Goal: Information Seeking & Learning: Learn about a topic

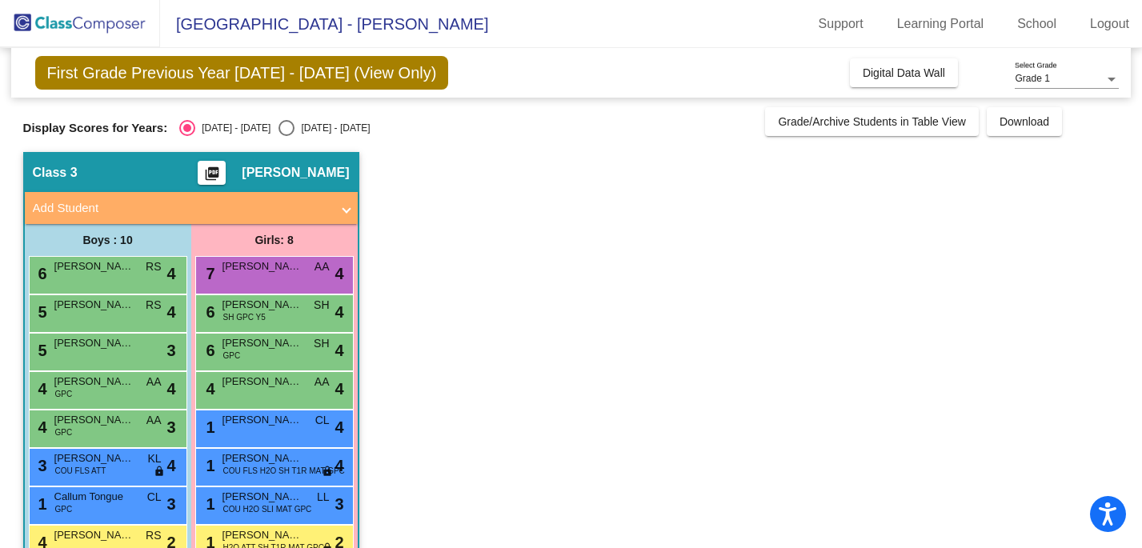
scroll to position [118, 0]
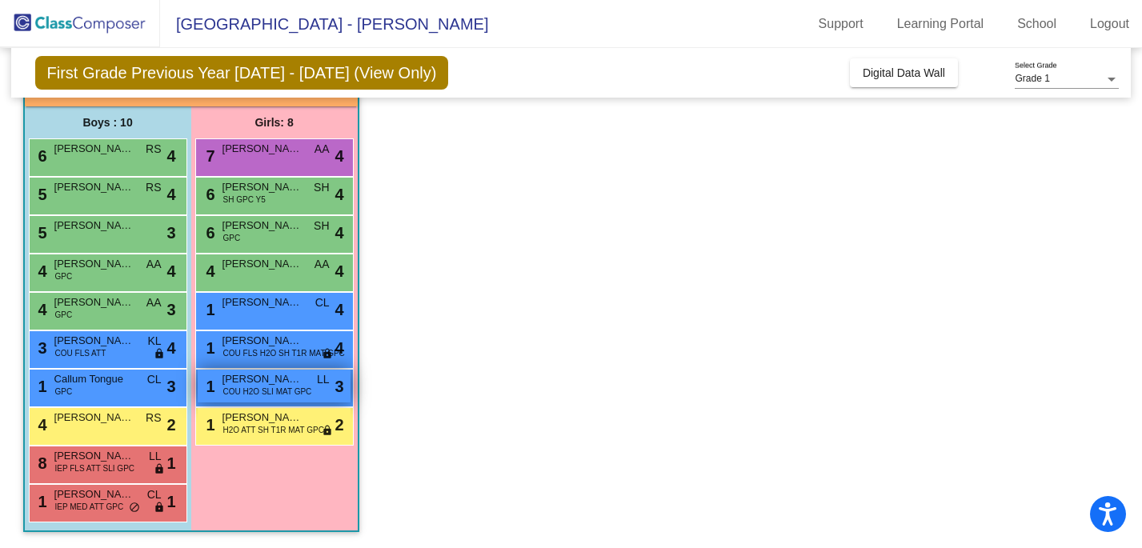
click at [272, 386] on span "COU H2O SLI MAT GPC" at bounding box center [267, 392] width 89 height 12
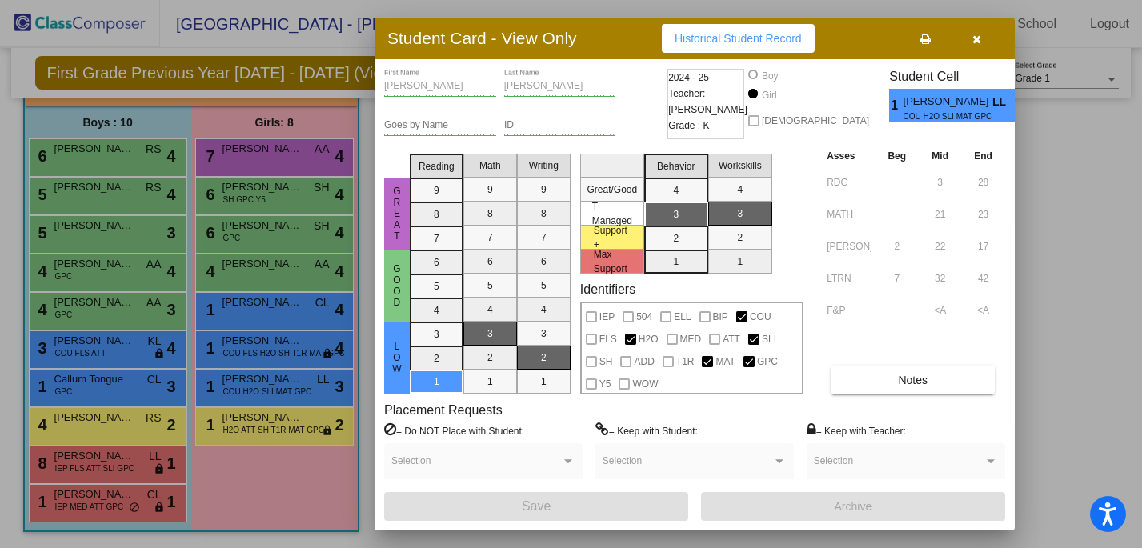
click at [981, 41] on button "button" at bounding box center [976, 38] width 51 height 29
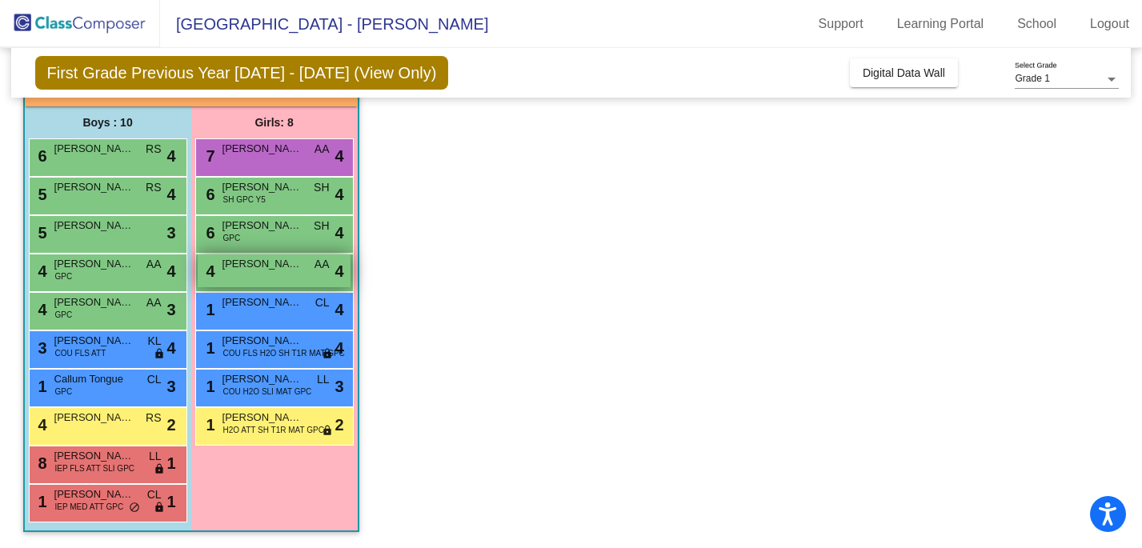
click at [285, 268] on span "[PERSON_NAME]" at bounding box center [262, 264] width 80 height 16
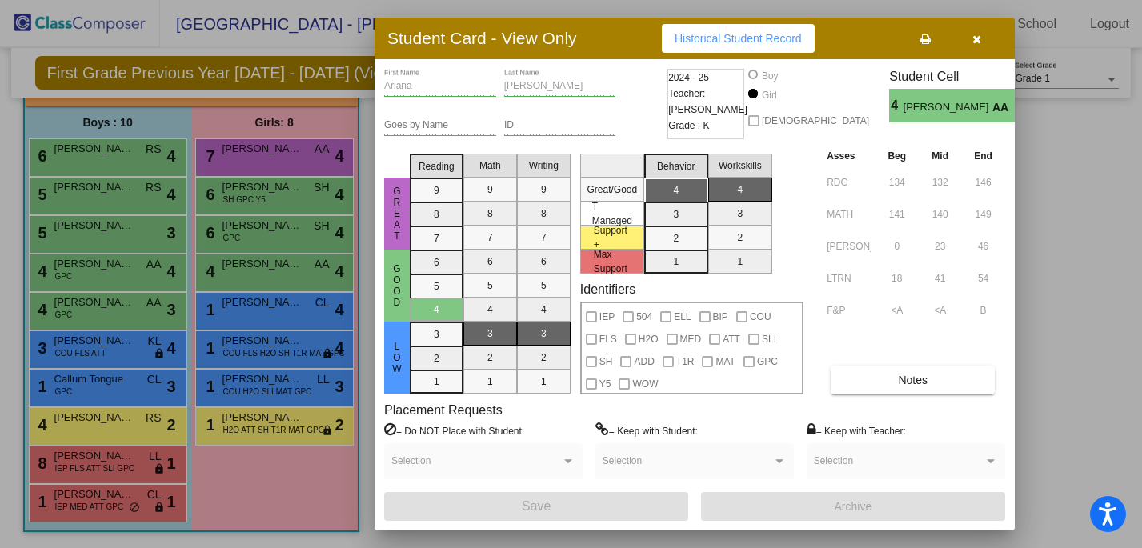
click at [984, 53] on div "Student Card - View Only Historical Student Record" at bounding box center [694, 39] width 640 height 42
click at [974, 39] on icon "button" at bounding box center [976, 39] width 9 height 11
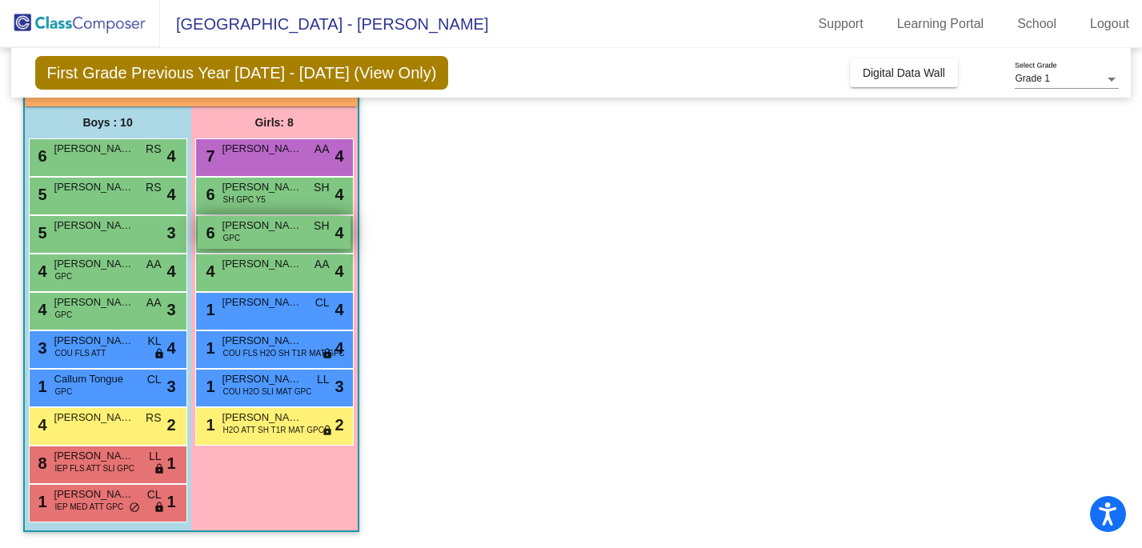
click at [266, 233] on span "[PERSON_NAME]" at bounding box center [262, 226] width 80 height 16
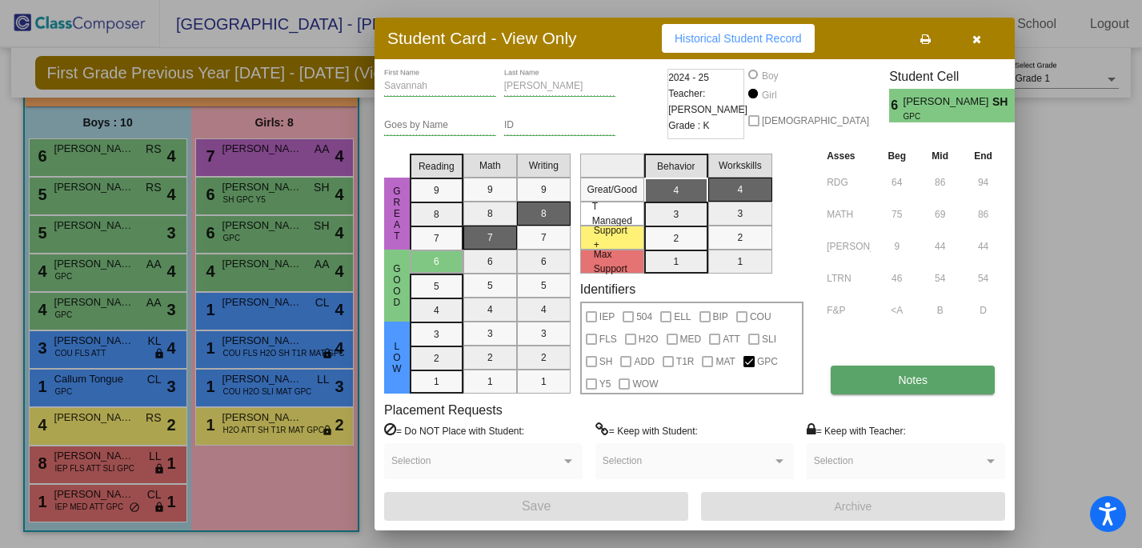
click at [916, 370] on button "Notes" at bounding box center [913, 380] width 164 height 29
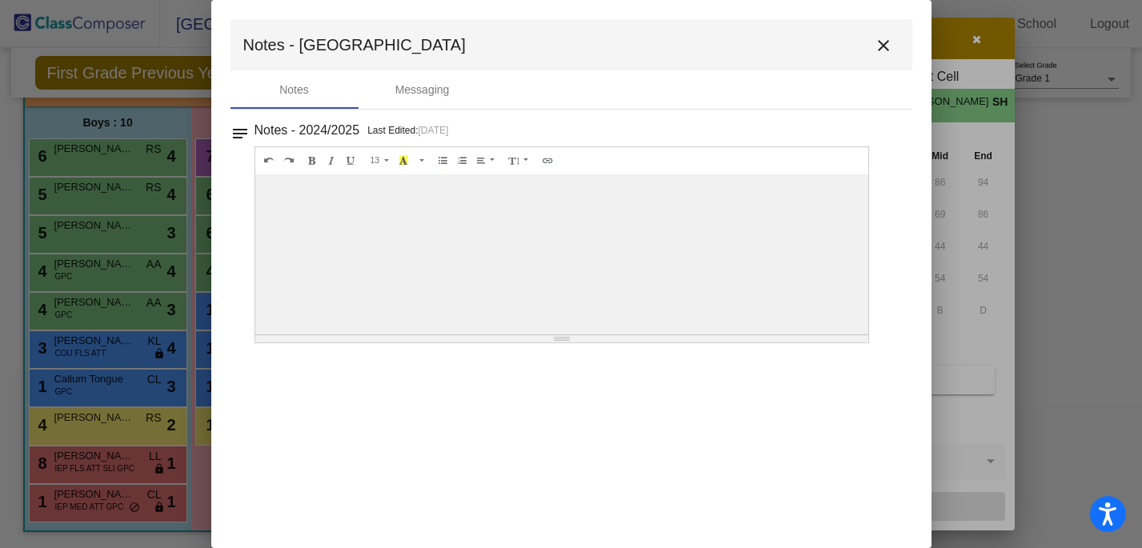
click at [875, 54] on mat-icon "close" at bounding box center [883, 45] width 19 height 19
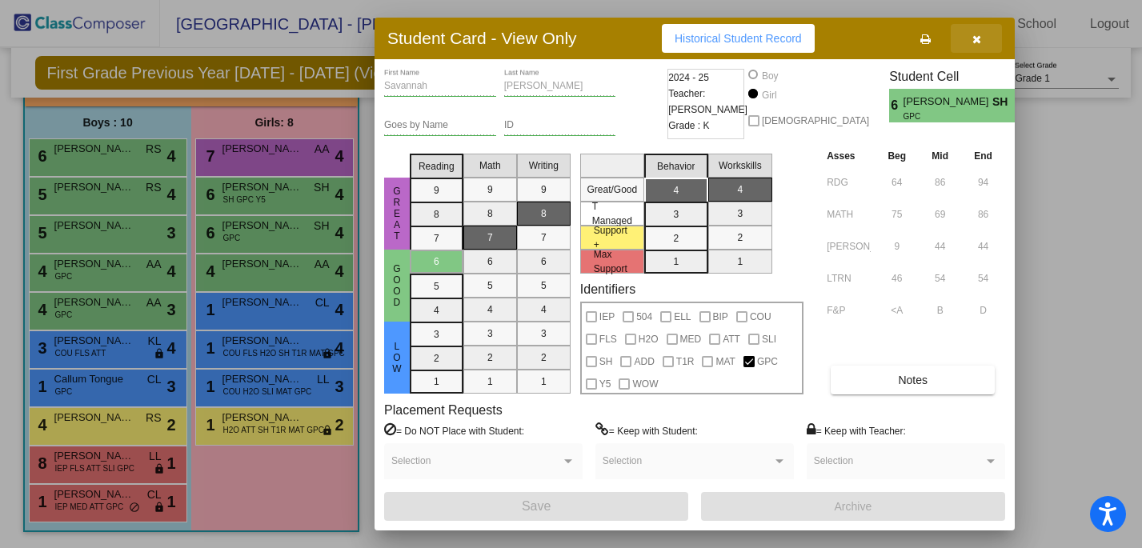
click at [979, 42] on icon "button" at bounding box center [976, 39] width 9 height 11
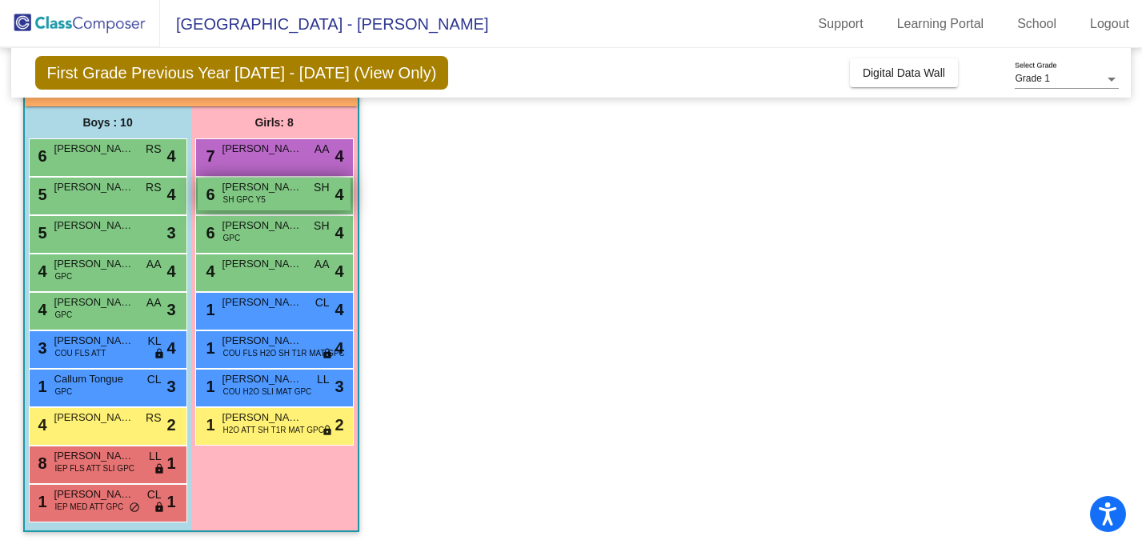
click at [235, 197] on span "SH GPC Y5" at bounding box center [244, 200] width 42 height 12
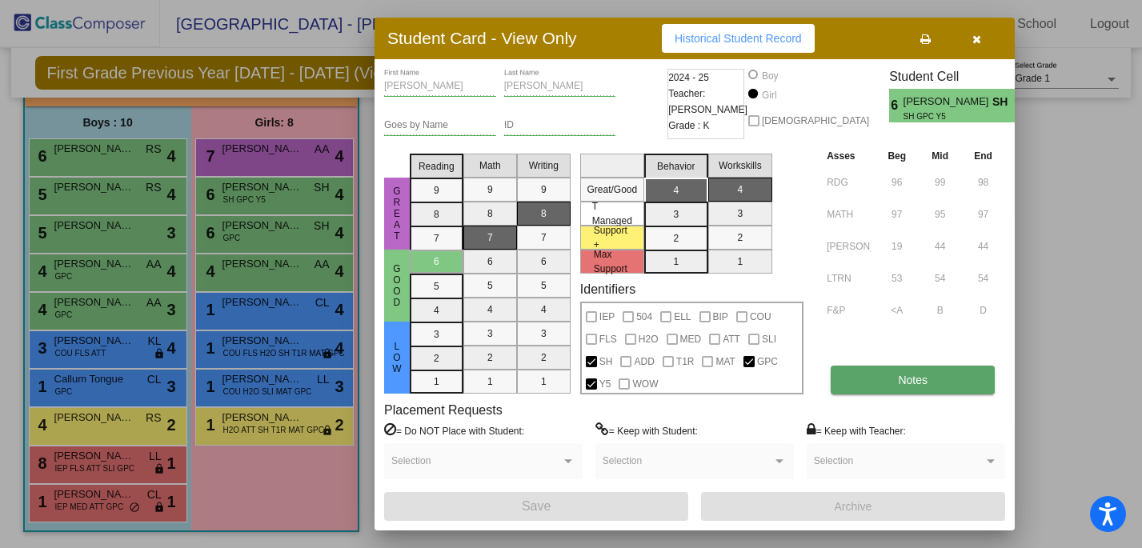
click at [878, 382] on button "Notes" at bounding box center [913, 380] width 164 height 29
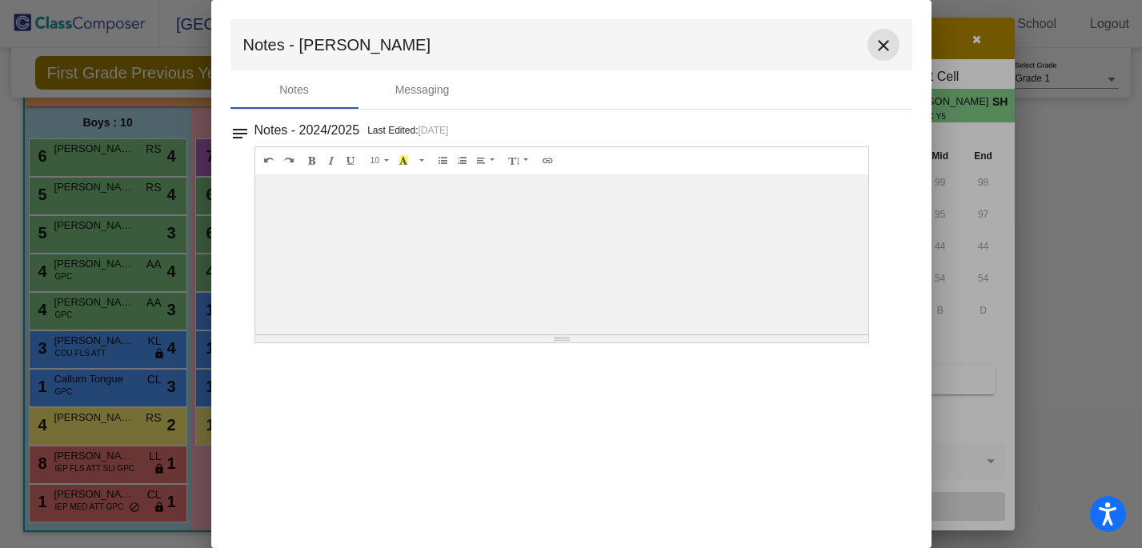
click at [889, 46] on mat-icon "close" at bounding box center [883, 45] width 19 height 19
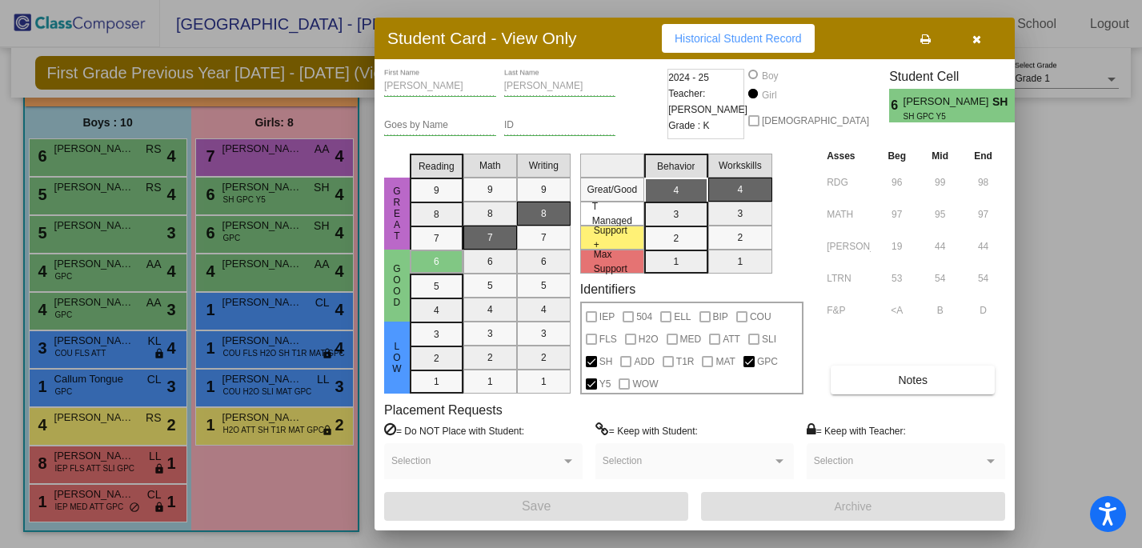
click at [975, 43] on icon "button" at bounding box center [976, 39] width 9 height 11
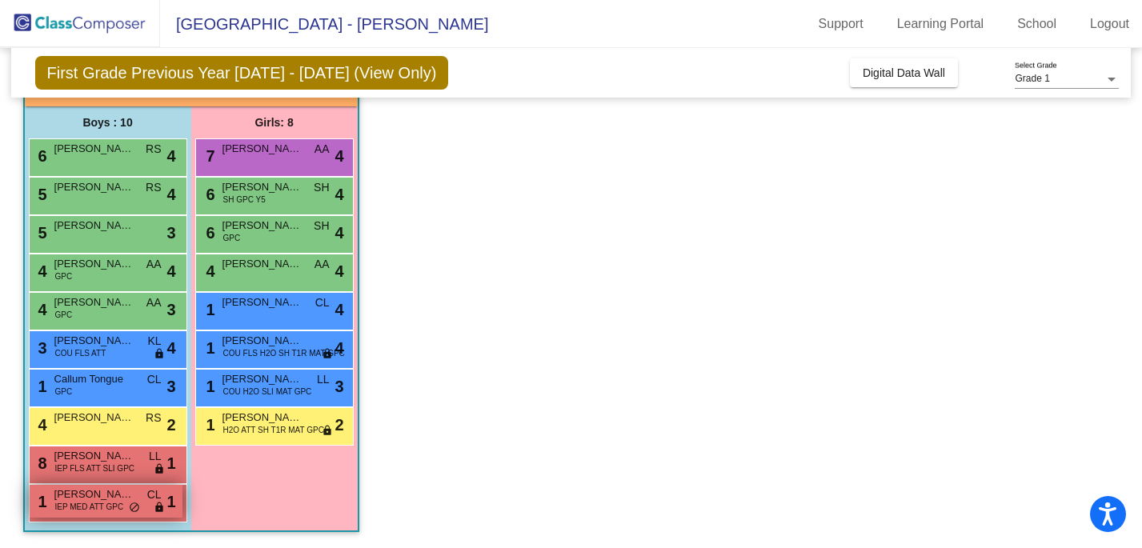
click at [95, 511] on span "IEP MED ATT GPC" at bounding box center [89, 507] width 69 height 12
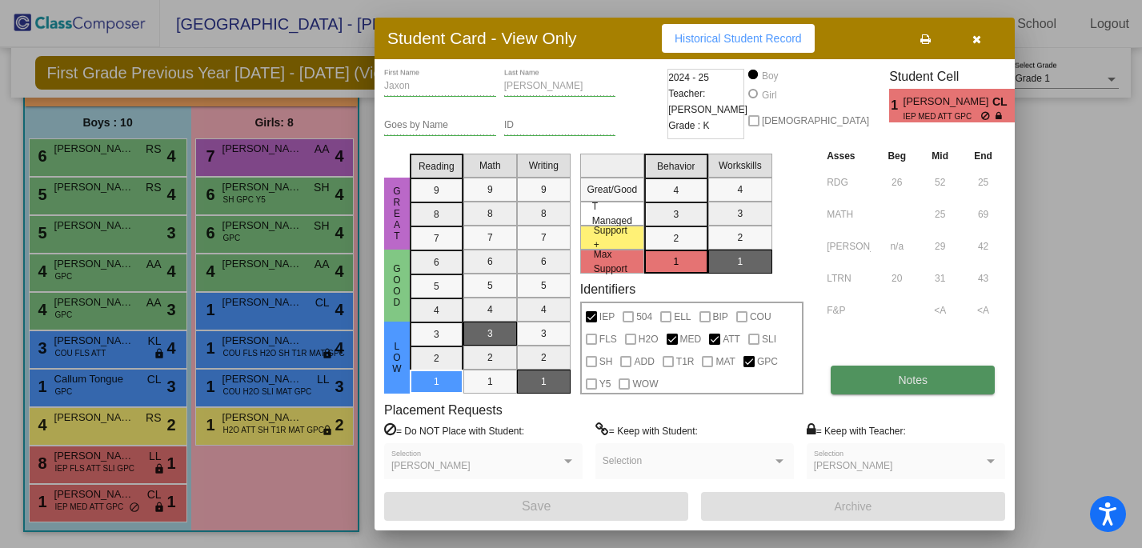
click at [911, 389] on button "Notes" at bounding box center [913, 380] width 164 height 29
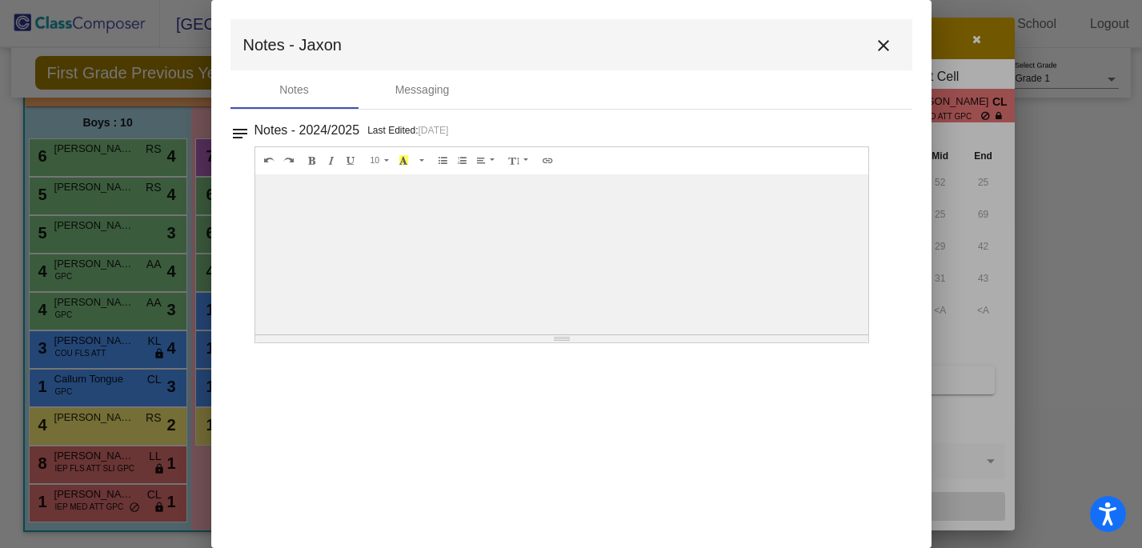
click at [879, 42] on mat-icon "close" at bounding box center [883, 45] width 19 height 19
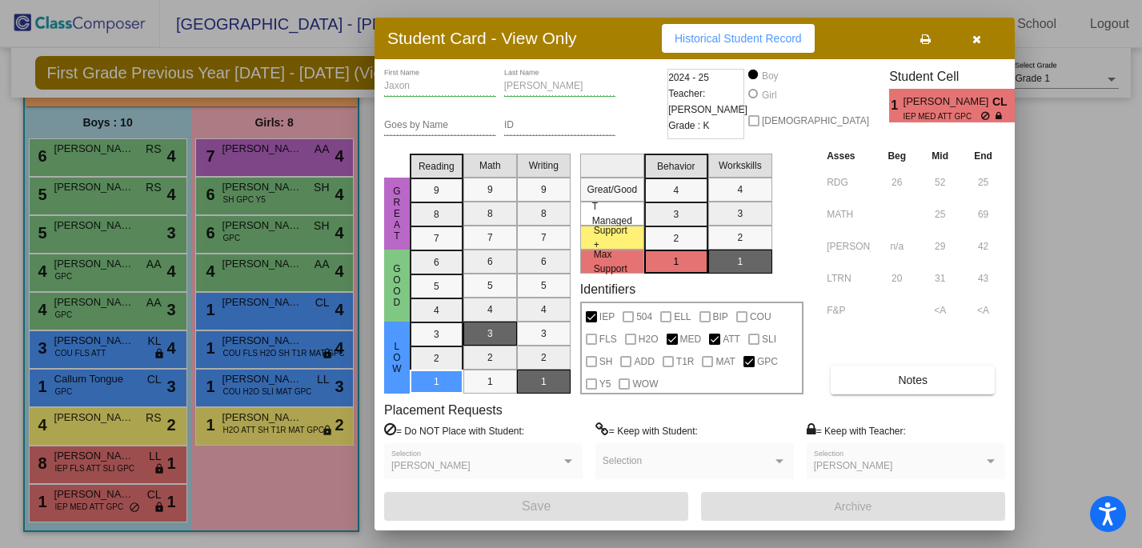
click at [105, 479] on div at bounding box center [571, 274] width 1142 height 548
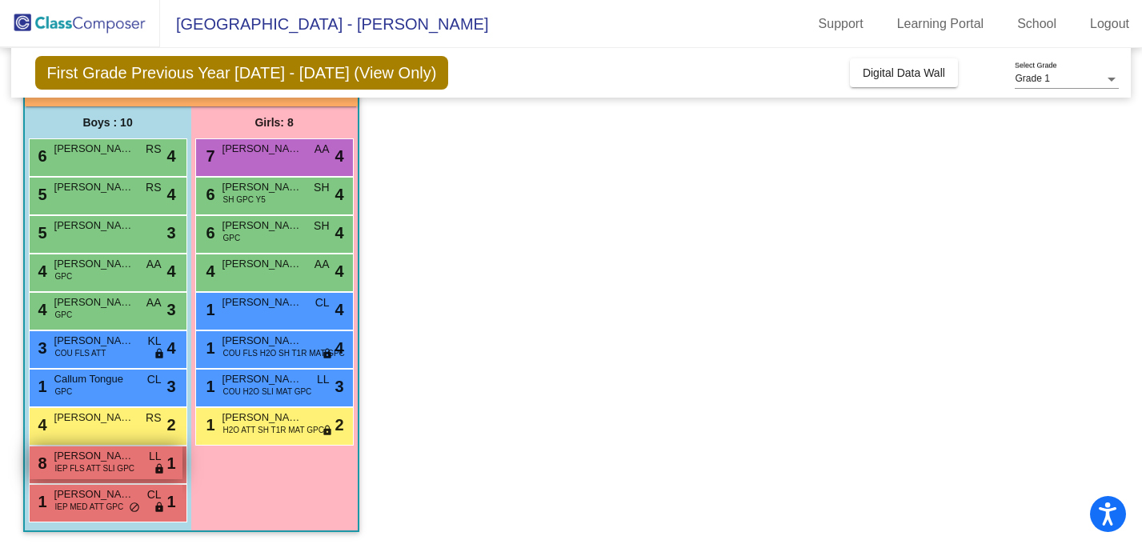
click at [136, 463] on div "8 [PERSON_NAME] IEP FLS ATT SLI GPC LL lock do_not_disturb_alt 1" at bounding box center [106, 463] width 153 height 33
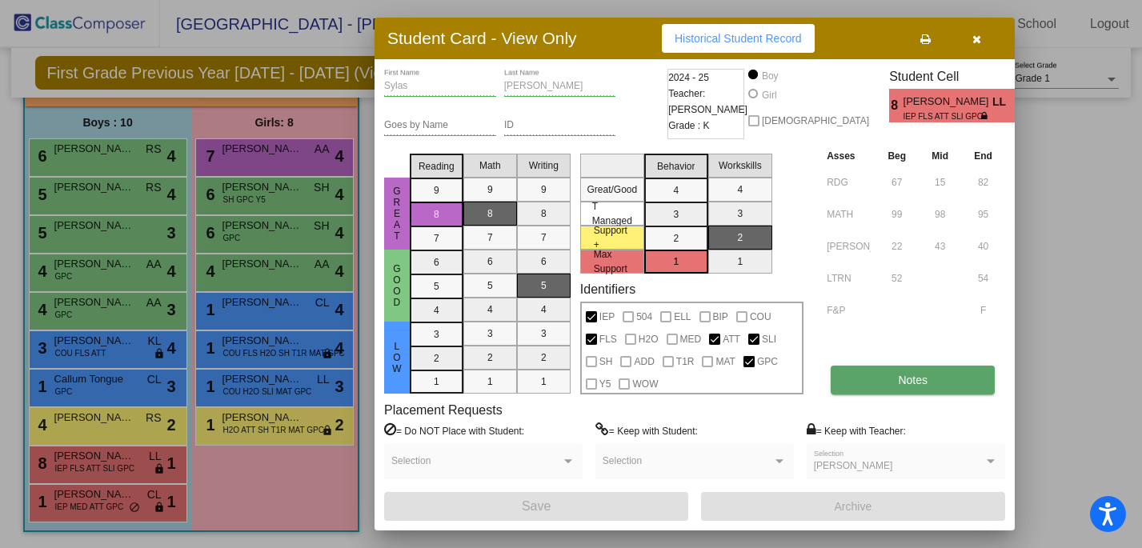
click at [905, 374] on span "Notes" at bounding box center [913, 380] width 30 height 13
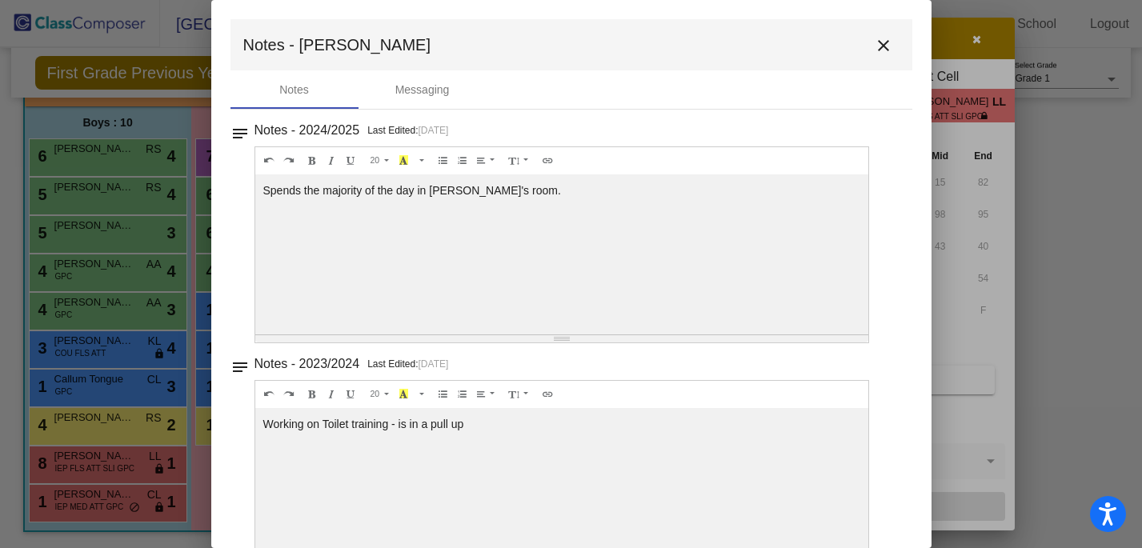
click at [883, 39] on mat-icon "close" at bounding box center [883, 45] width 19 height 19
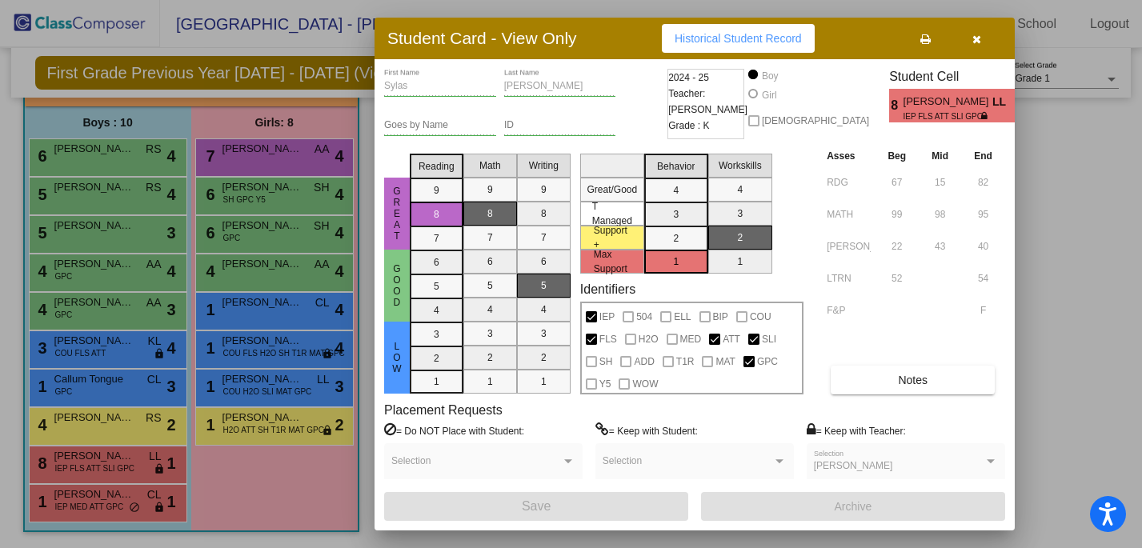
click at [979, 39] on icon "button" at bounding box center [976, 39] width 9 height 11
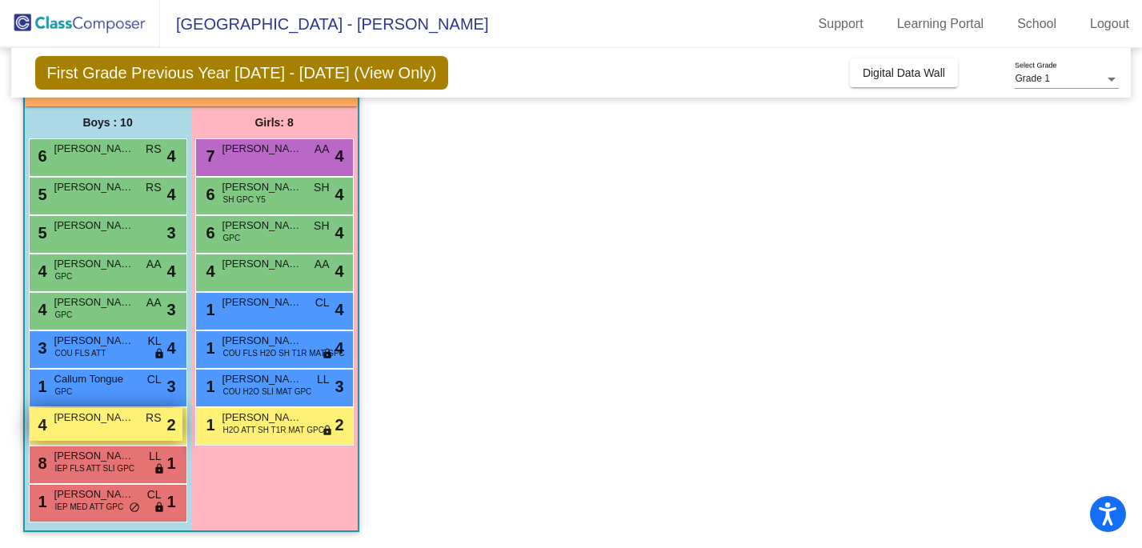
click at [103, 425] on span "[PERSON_NAME]" at bounding box center [94, 418] width 80 height 16
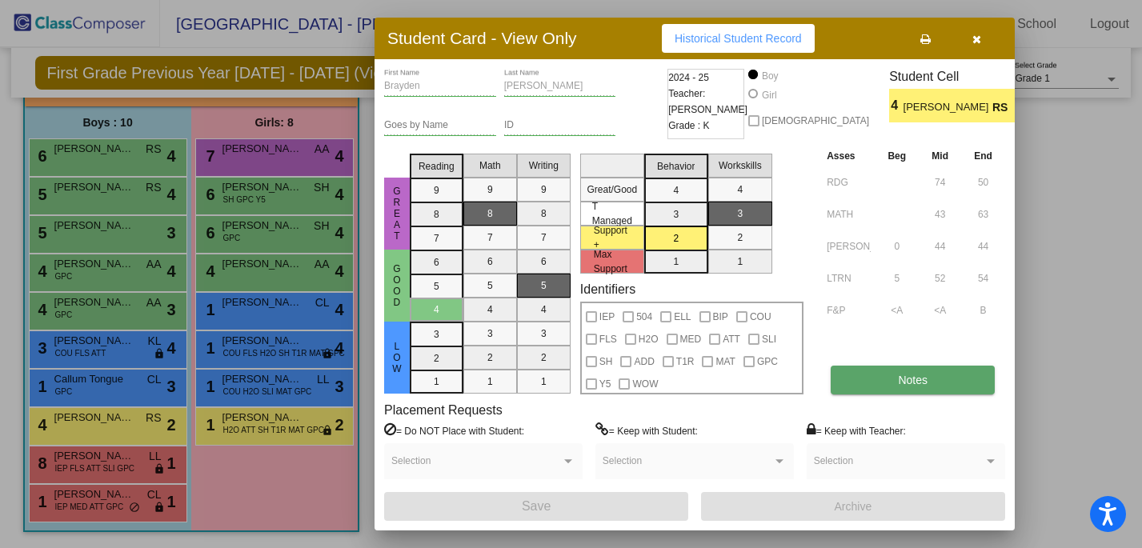
click at [909, 382] on span "Notes" at bounding box center [913, 380] width 30 height 13
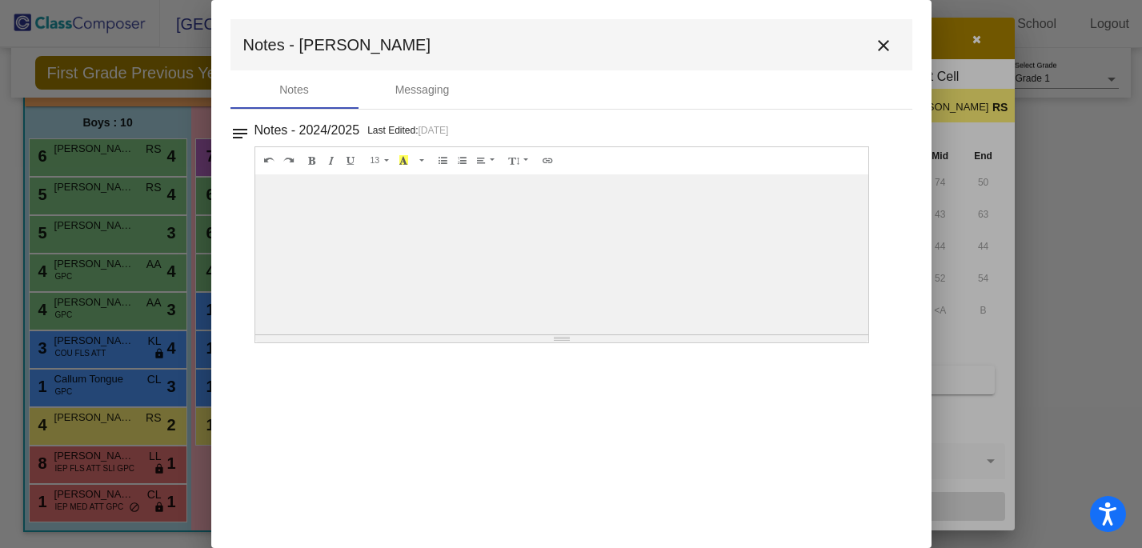
scroll to position [0, 0]
click at [879, 34] on button "close" at bounding box center [883, 45] width 32 height 32
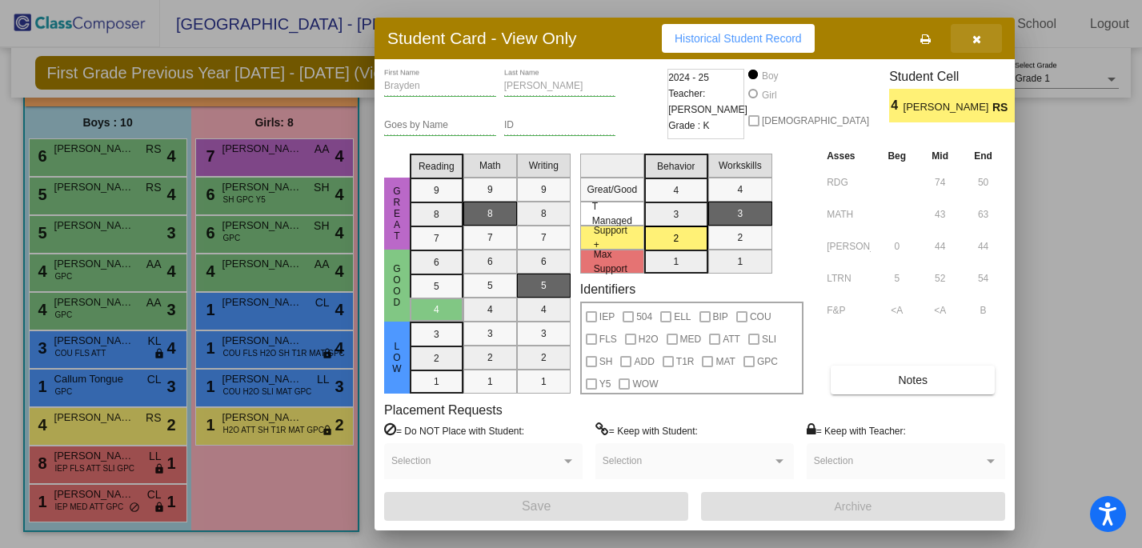
click at [979, 44] on icon "button" at bounding box center [976, 39] width 9 height 11
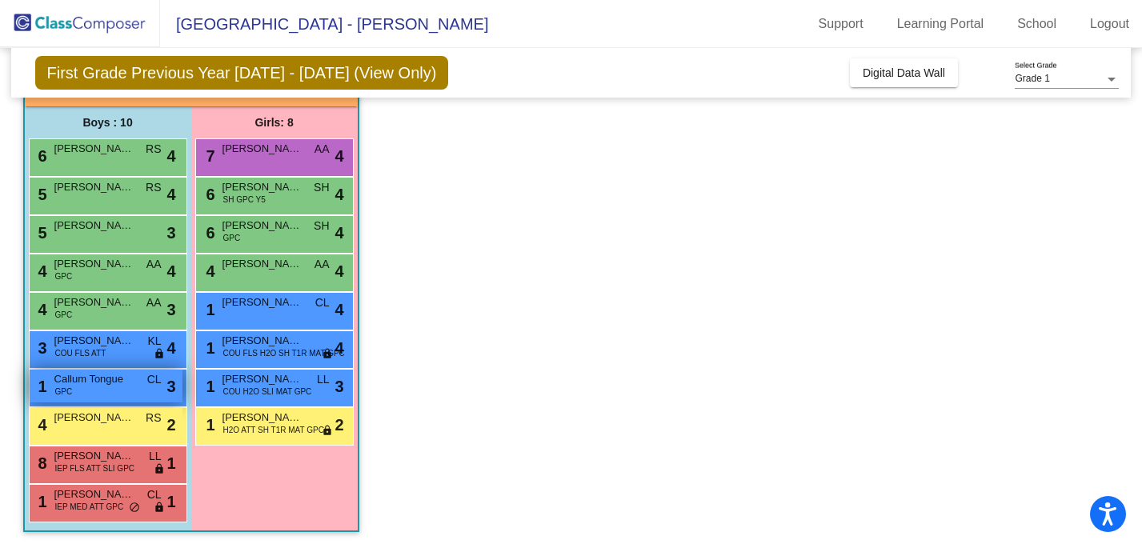
click at [61, 378] on span "Callum Tongue" at bounding box center [94, 379] width 80 height 16
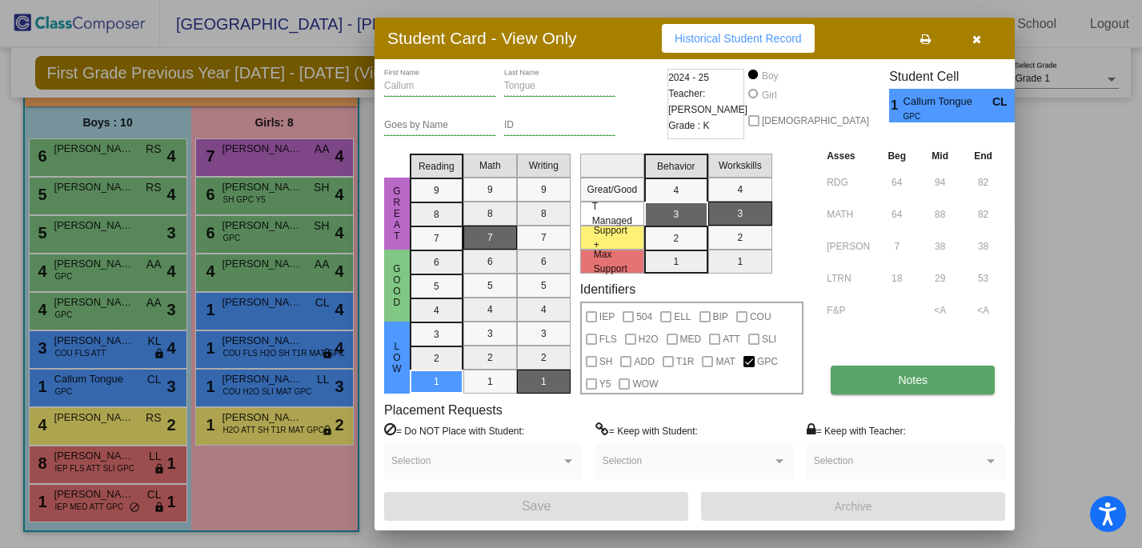
click at [855, 386] on button "Notes" at bounding box center [913, 380] width 164 height 29
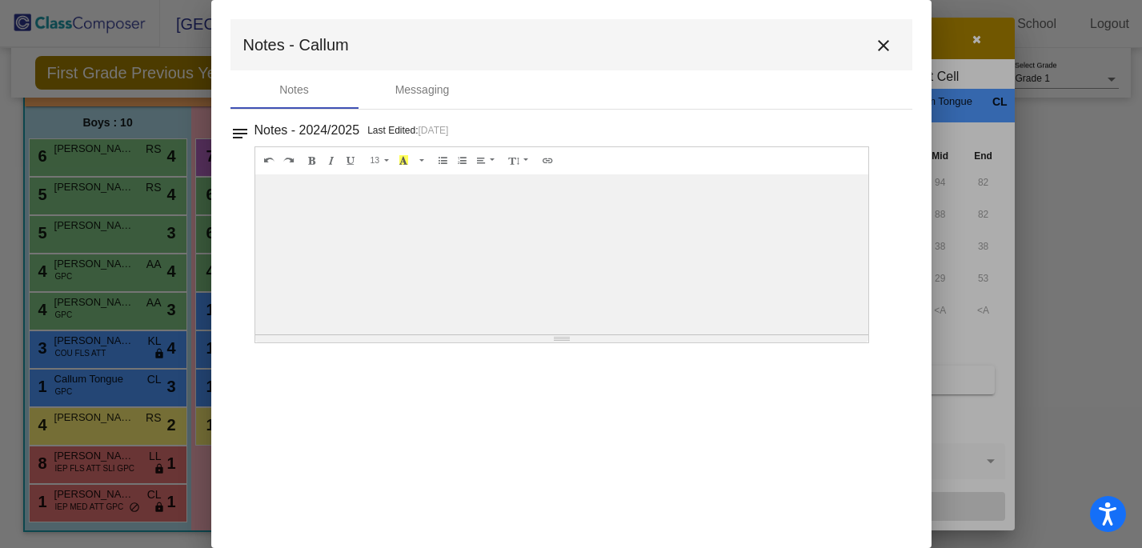
click at [883, 48] on mat-icon "close" at bounding box center [883, 45] width 19 height 19
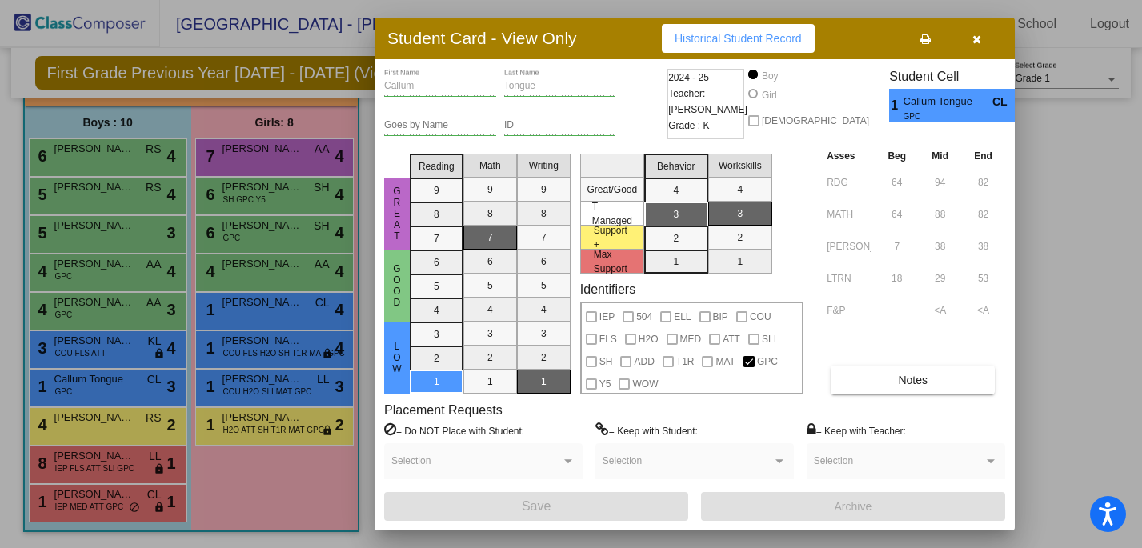
click at [979, 49] on button "button" at bounding box center [976, 38] width 51 height 29
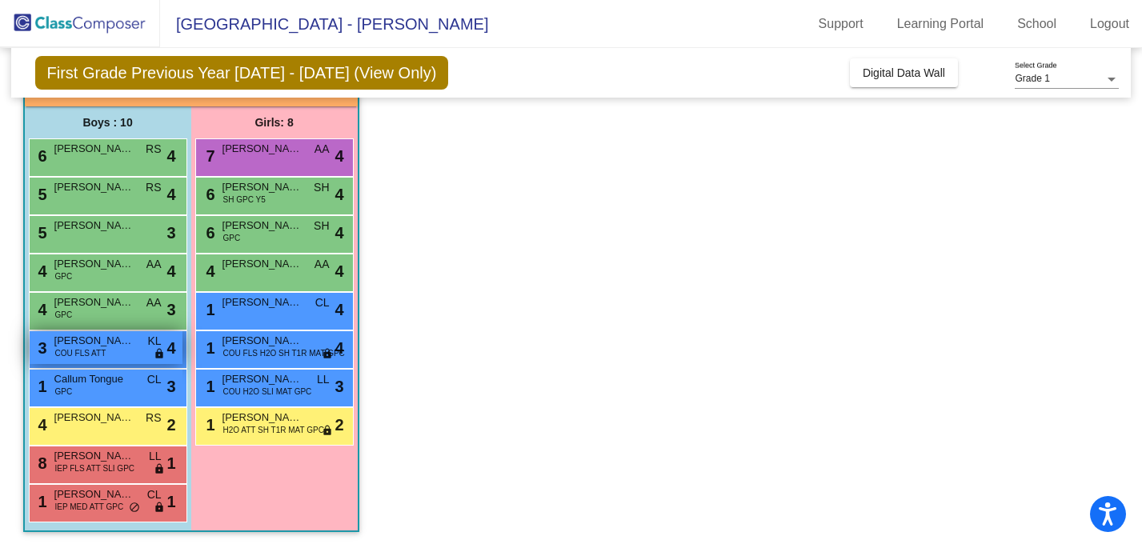
click at [74, 362] on div "3 [PERSON_NAME] COU FLS ATT KL lock do_not_disturb_alt 4" at bounding box center [106, 347] width 153 height 33
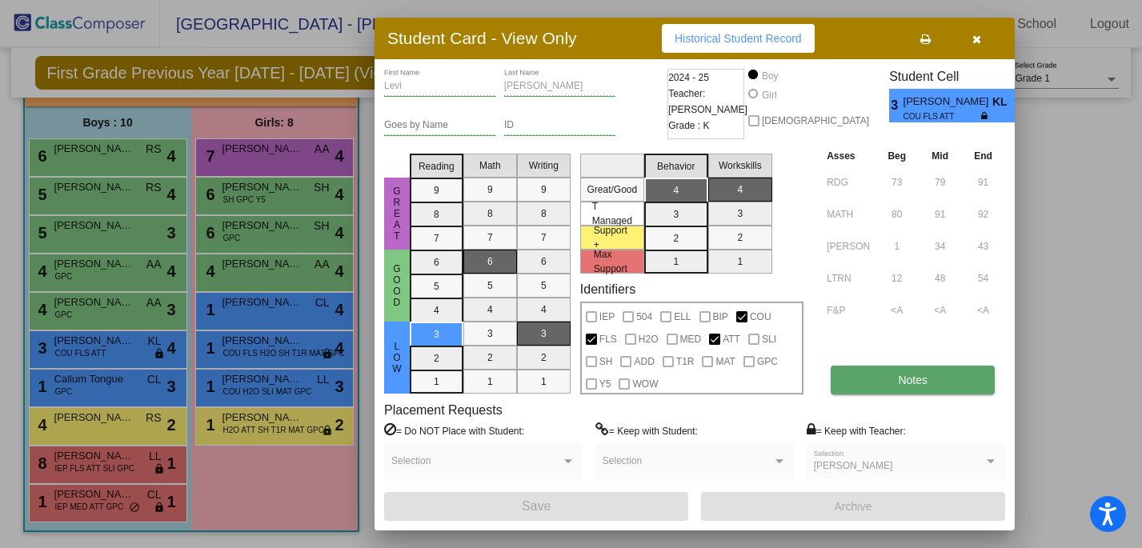
click at [941, 382] on button "Notes" at bounding box center [913, 380] width 164 height 29
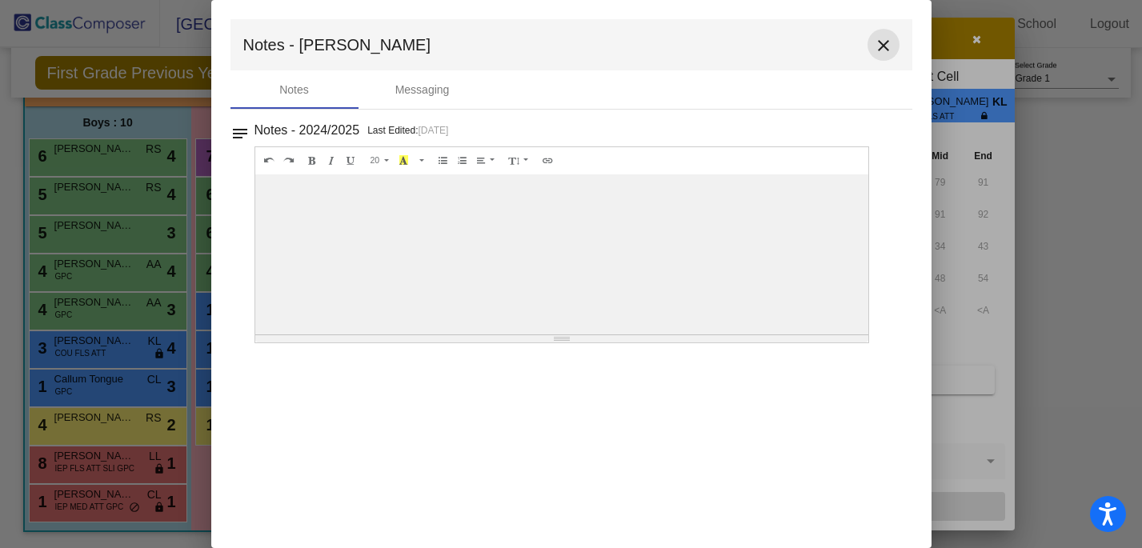
click at [875, 45] on mat-icon "close" at bounding box center [883, 45] width 19 height 19
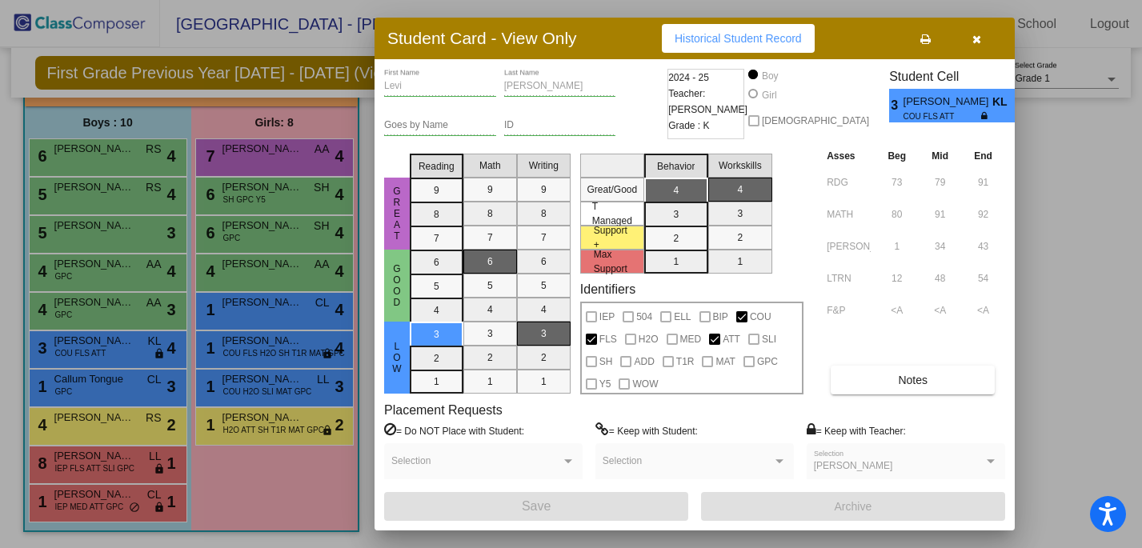
click at [979, 50] on button "button" at bounding box center [976, 38] width 51 height 29
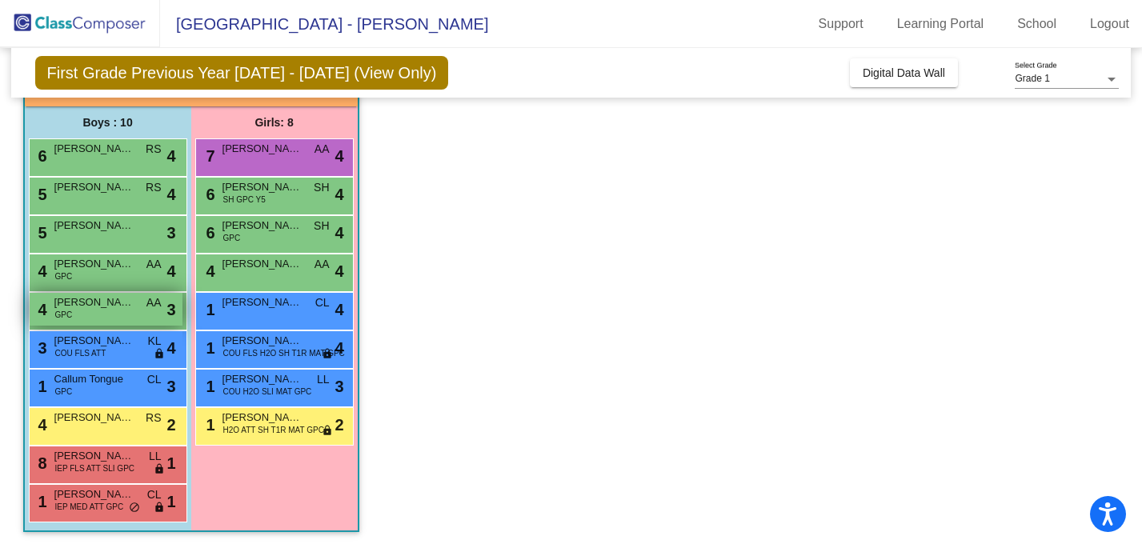
click at [125, 311] on div "[DATE] Gates GPC AA lock do_not_disturb_alt 3" at bounding box center [106, 309] width 153 height 33
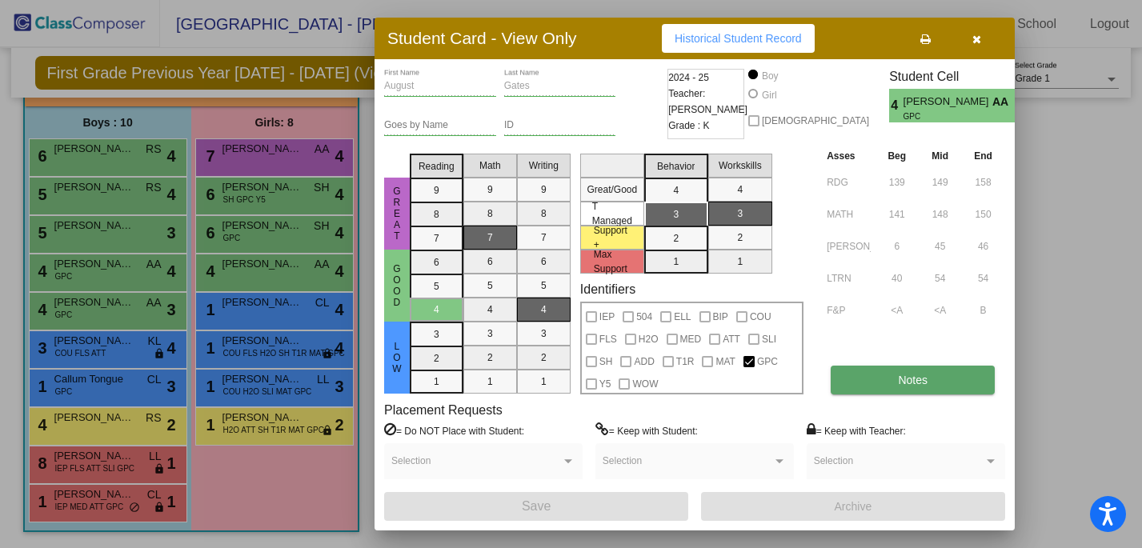
click at [898, 374] on span "Notes" at bounding box center [913, 380] width 30 height 13
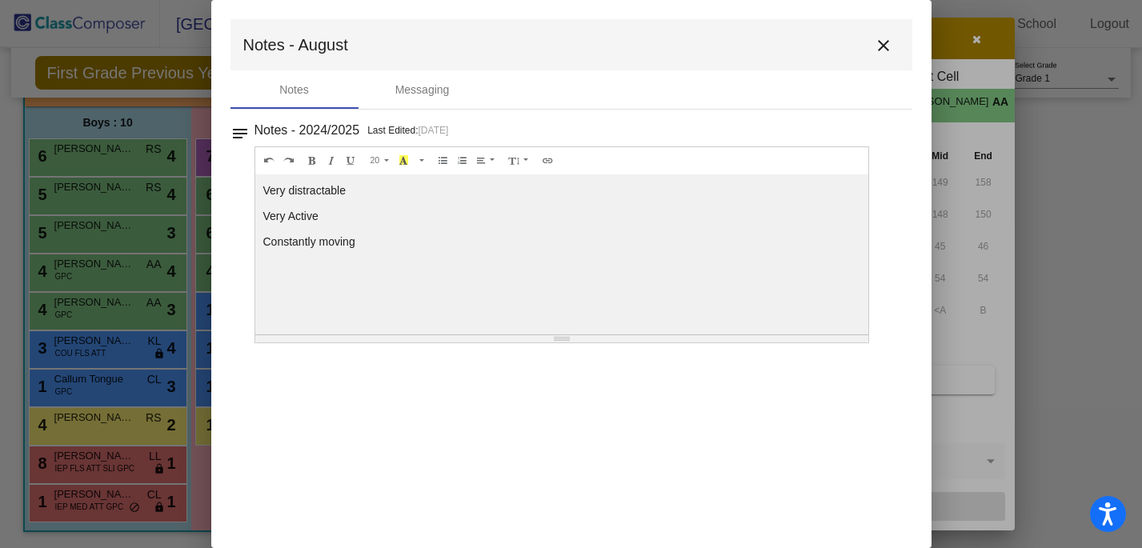
click at [889, 48] on mat-icon "close" at bounding box center [883, 45] width 19 height 19
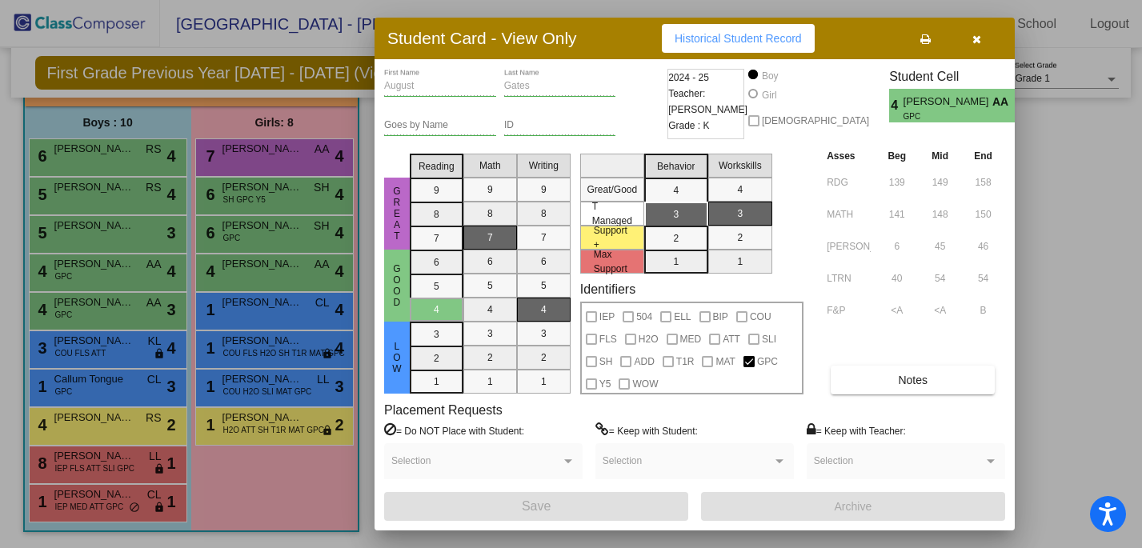
click at [887, 356] on div "Asses Beg Mid End RDG 139 149 158 MATH 141 148 150 [PERSON_NAME] 6 45 46 LTRN 4…" at bounding box center [914, 270] width 182 height 247
click at [887, 374] on button "Notes" at bounding box center [913, 380] width 164 height 29
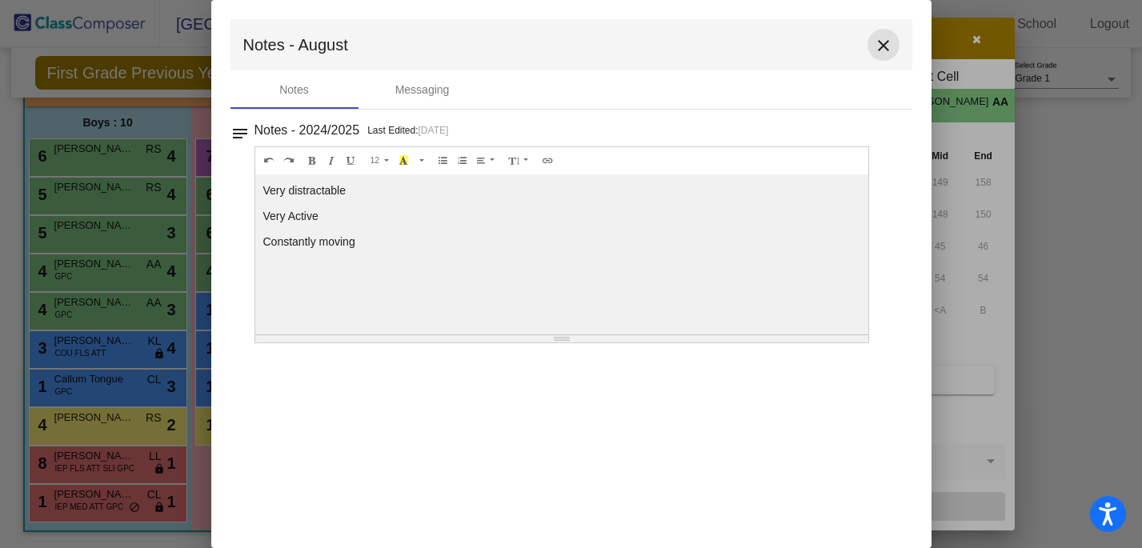
click at [876, 43] on mat-icon "close" at bounding box center [883, 45] width 19 height 19
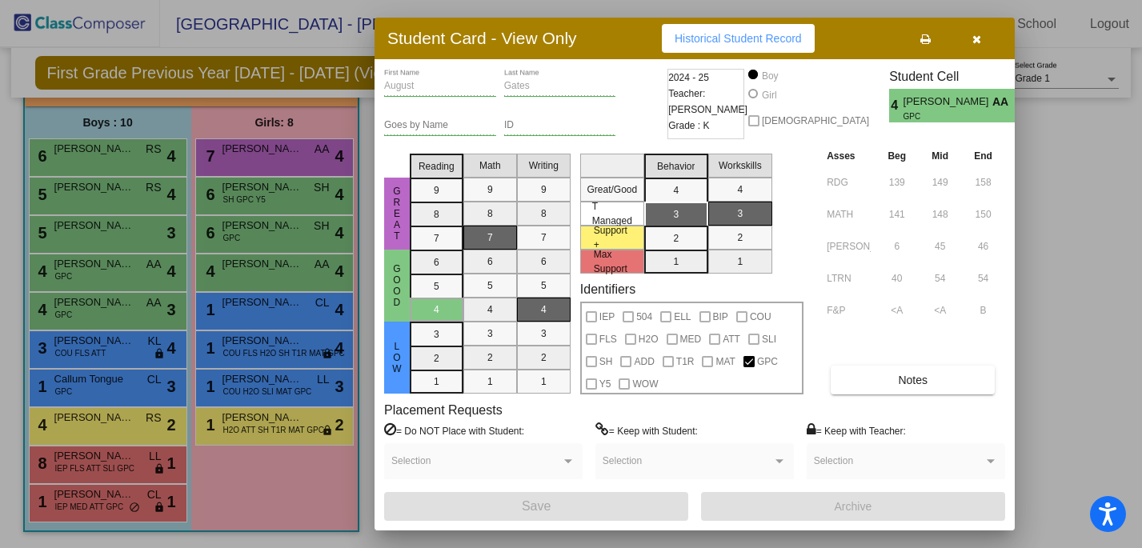
click at [983, 49] on button "button" at bounding box center [976, 38] width 51 height 29
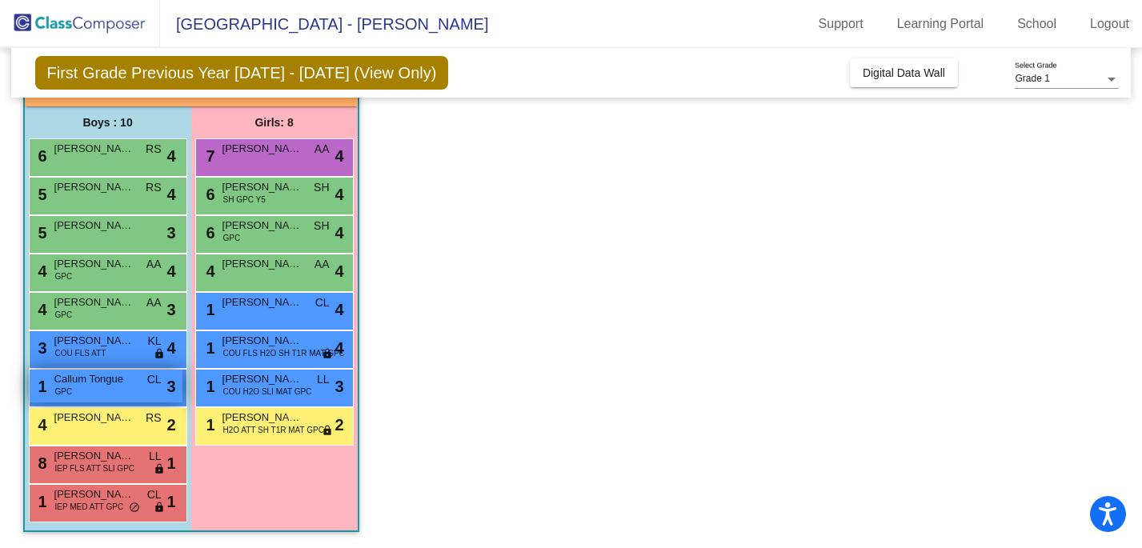
click at [98, 399] on div "1 Callum Tongue GPC CL lock do_not_disturb_alt 3" at bounding box center [106, 386] width 153 height 33
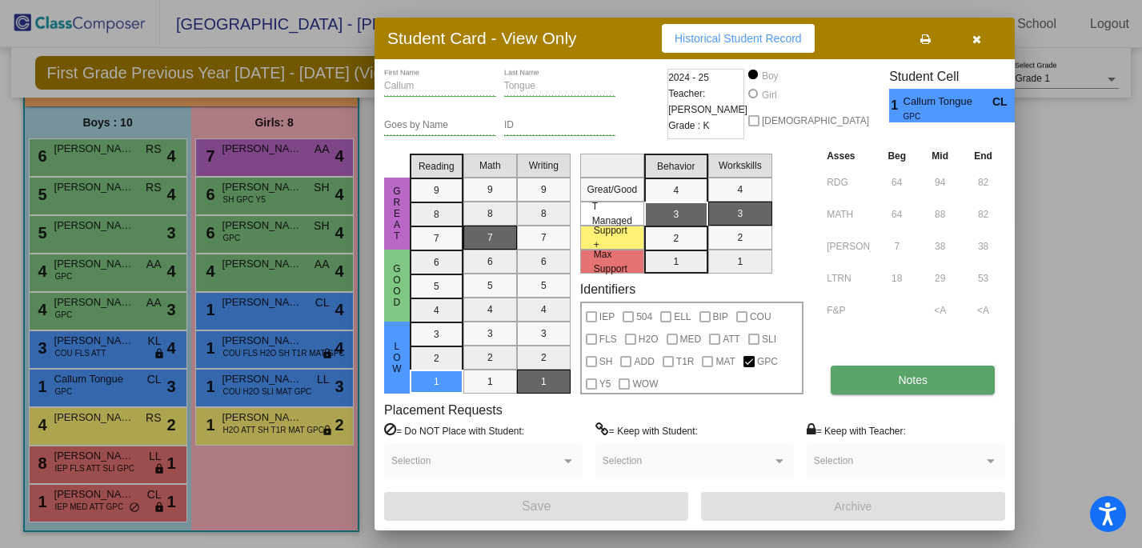
click at [948, 389] on button "Notes" at bounding box center [913, 380] width 164 height 29
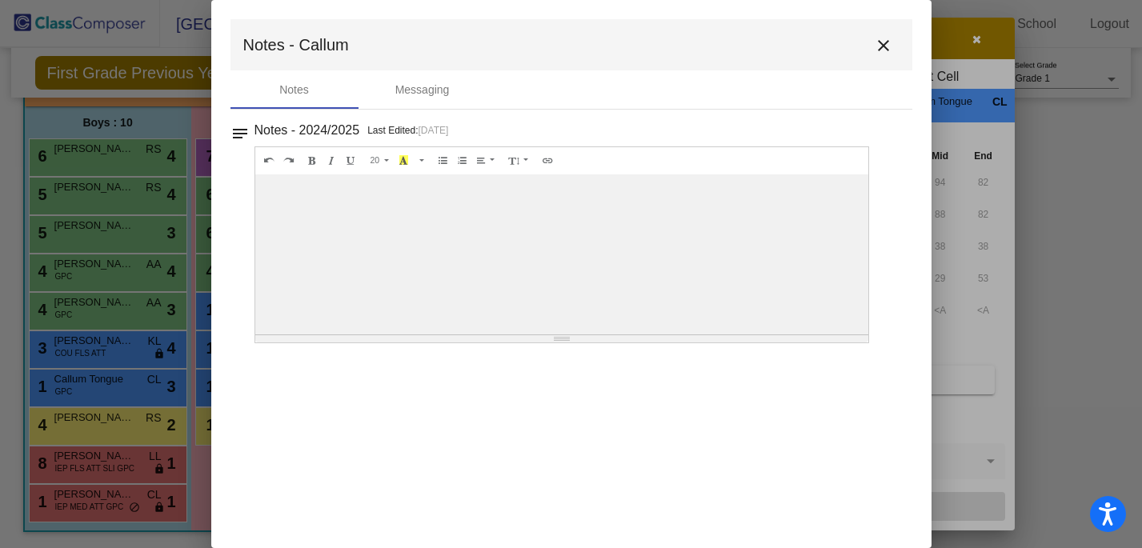
click at [889, 51] on mat-icon "close" at bounding box center [883, 45] width 19 height 19
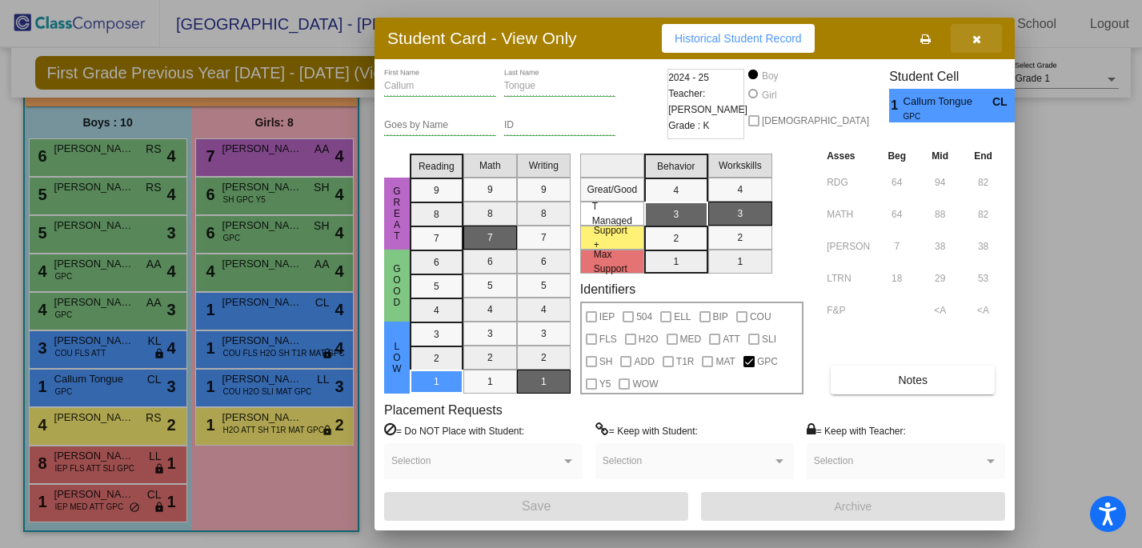
click at [973, 46] on button "button" at bounding box center [976, 38] width 51 height 29
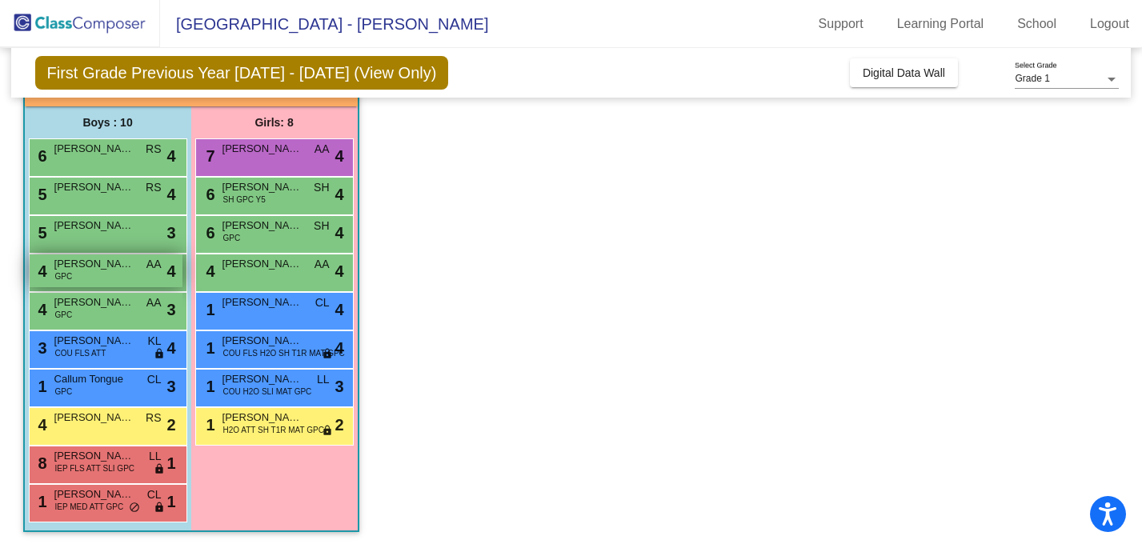
click at [118, 267] on span "[PERSON_NAME]" at bounding box center [94, 264] width 80 height 16
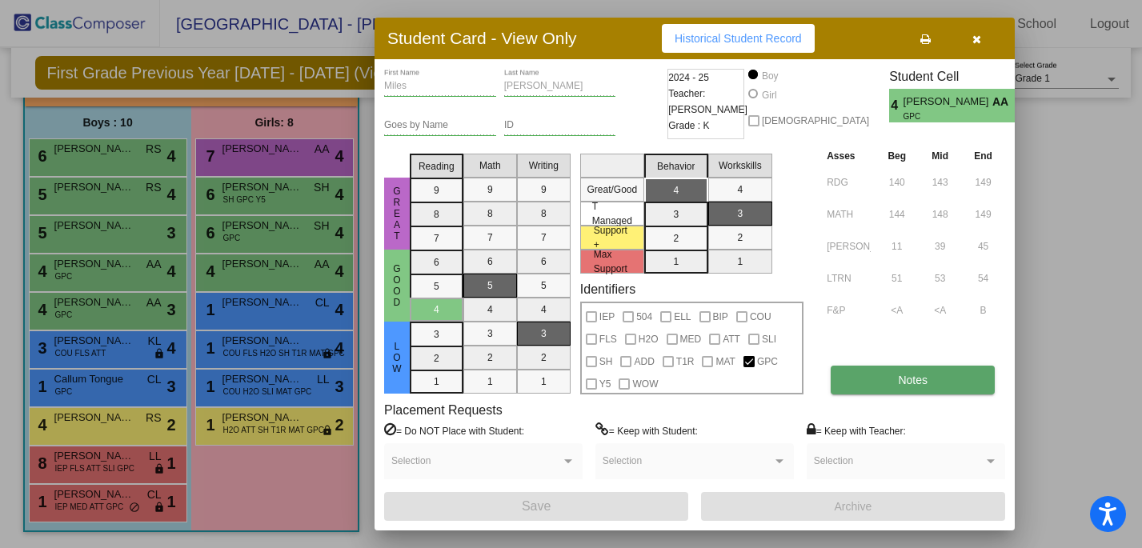
click at [949, 393] on button "Notes" at bounding box center [913, 380] width 164 height 29
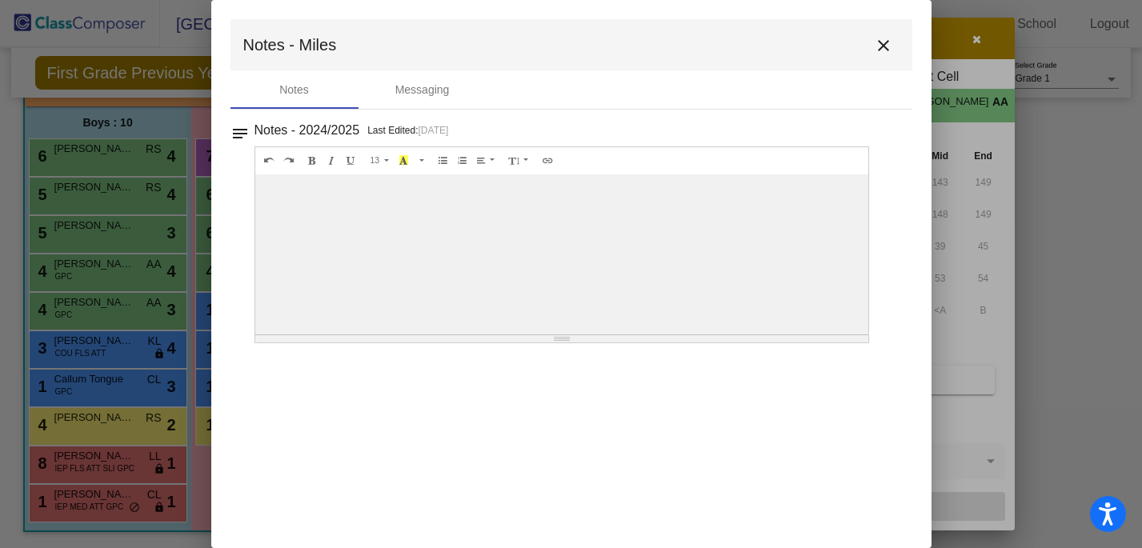
click at [887, 31] on button "close" at bounding box center [883, 45] width 32 height 32
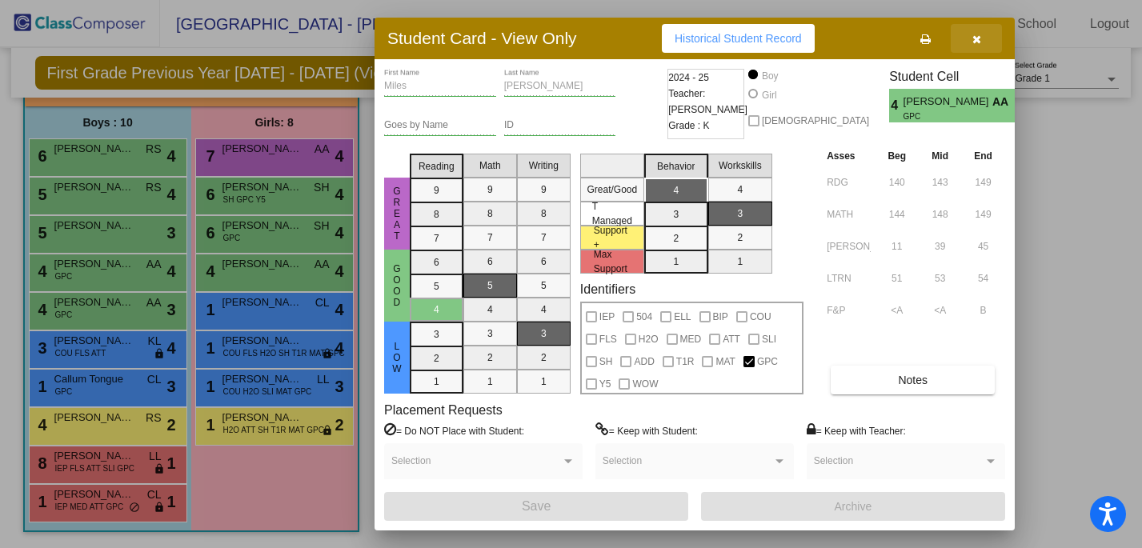
click at [978, 44] on icon "button" at bounding box center [976, 39] width 9 height 11
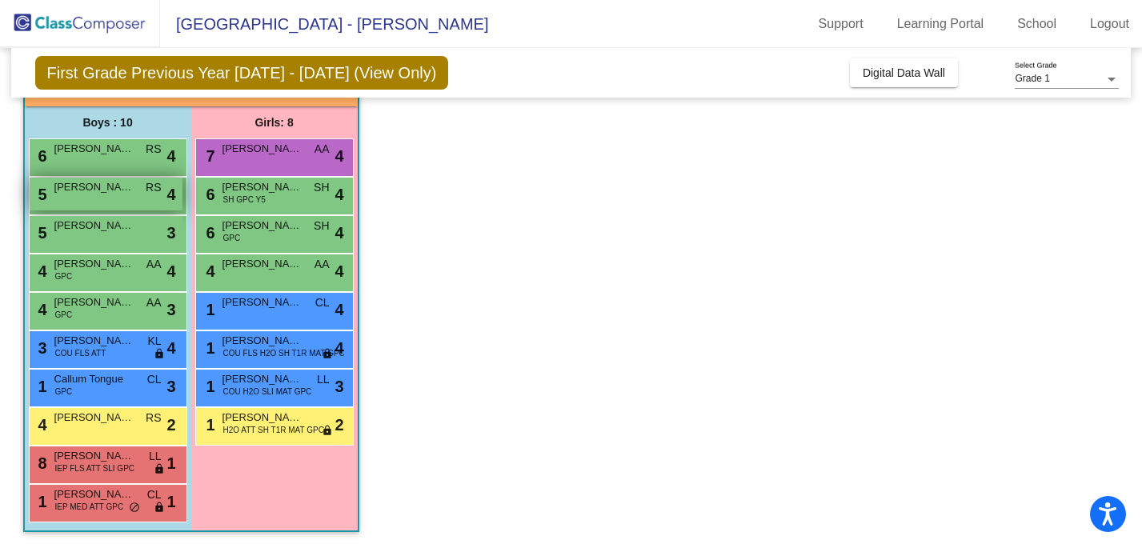
click at [91, 198] on div "5 [PERSON_NAME] RS lock do_not_disturb_alt 4" at bounding box center [106, 194] width 153 height 33
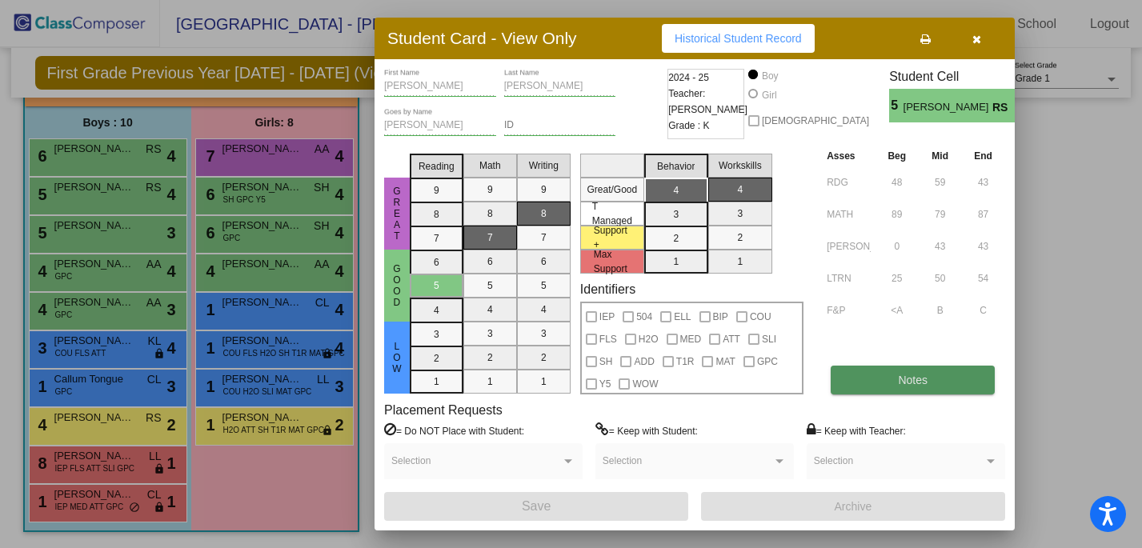
click at [903, 387] on button "Notes" at bounding box center [913, 380] width 164 height 29
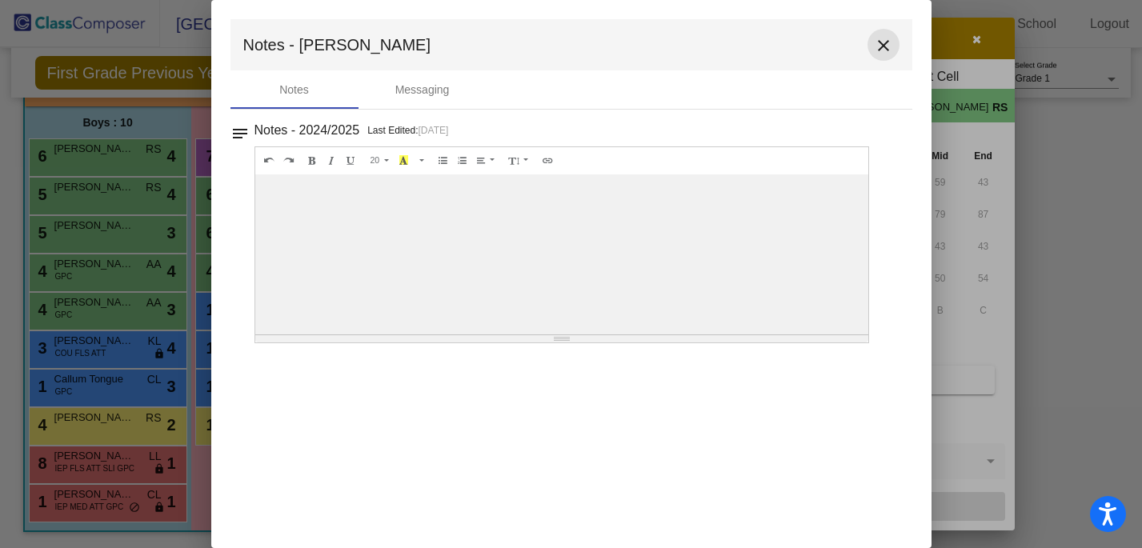
click at [890, 49] on mat-icon "close" at bounding box center [883, 45] width 19 height 19
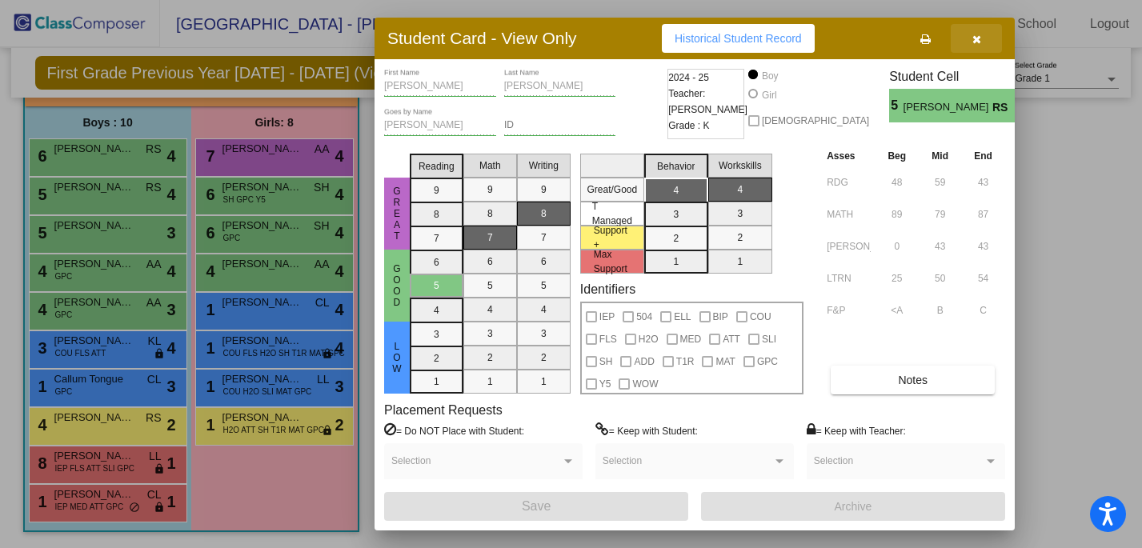
click at [977, 44] on icon "button" at bounding box center [976, 39] width 9 height 11
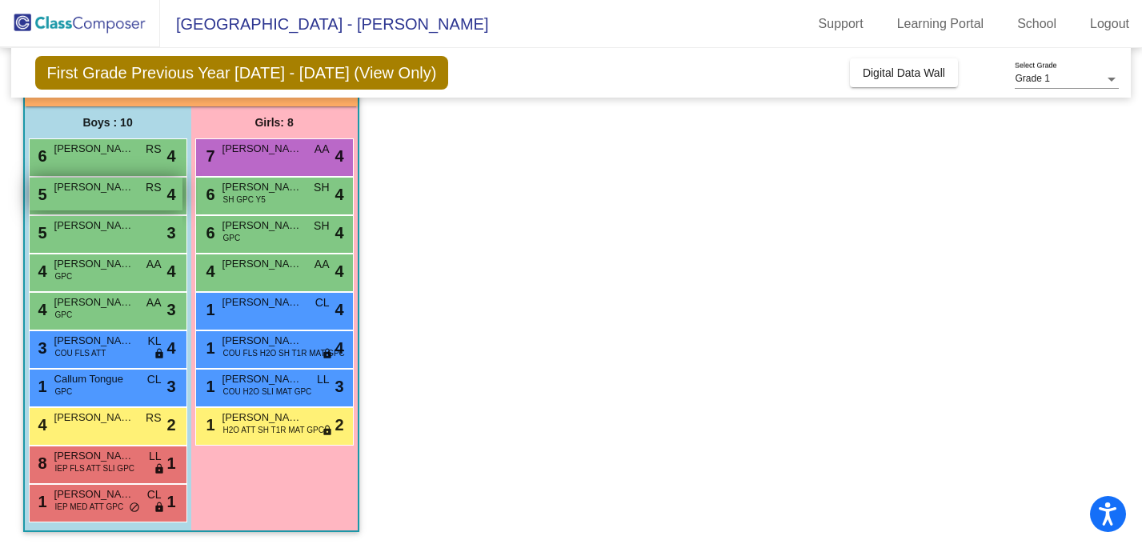
click at [113, 201] on div "5 [PERSON_NAME] RS lock do_not_disturb_alt 4" at bounding box center [106, 194] width 153 height 33
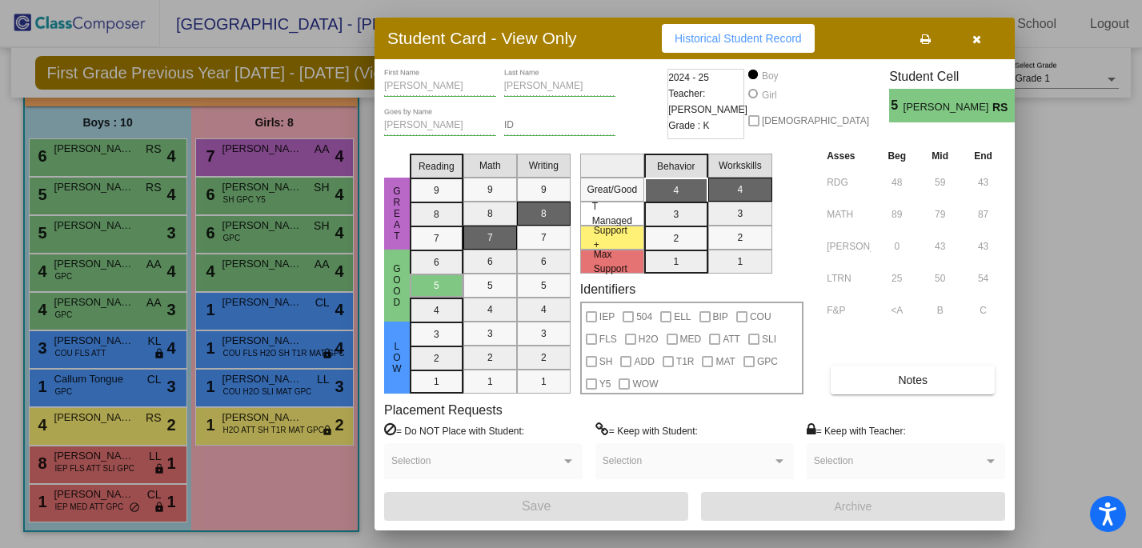
click at [970, 53] on div "Student Card - View Only Historical Student Record" at bounding box center [694, 39] width 640 height 42
click at [978, 47] on button "button" at bounding box center [976, 38] width 51 height 29
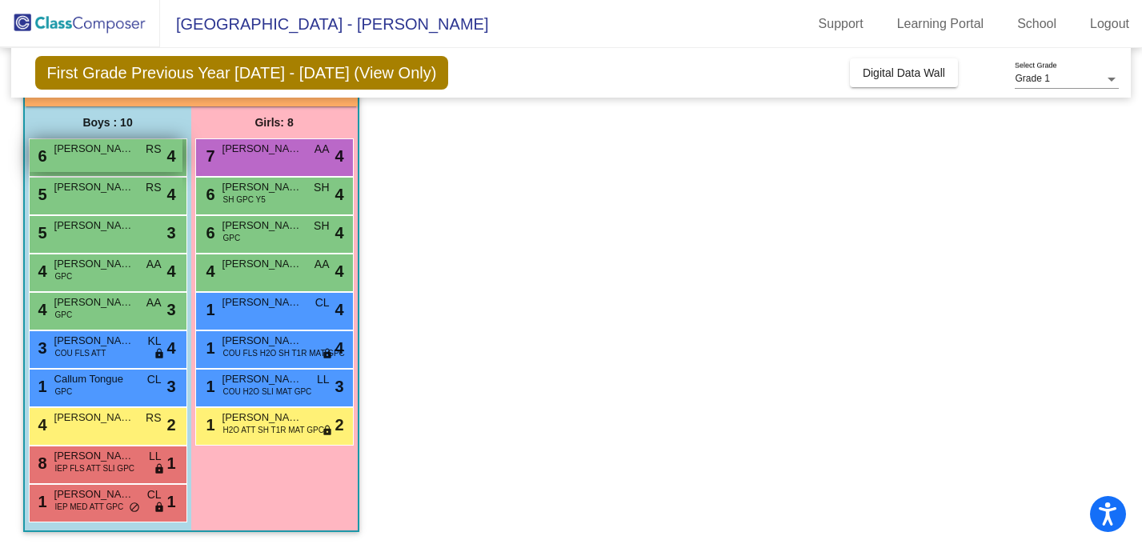
click at [50, 154] on div "6 [PERSON_NAME] RS lock do_not_disturb_alt 4" at bounding box center [106, 155] width 153 height 33
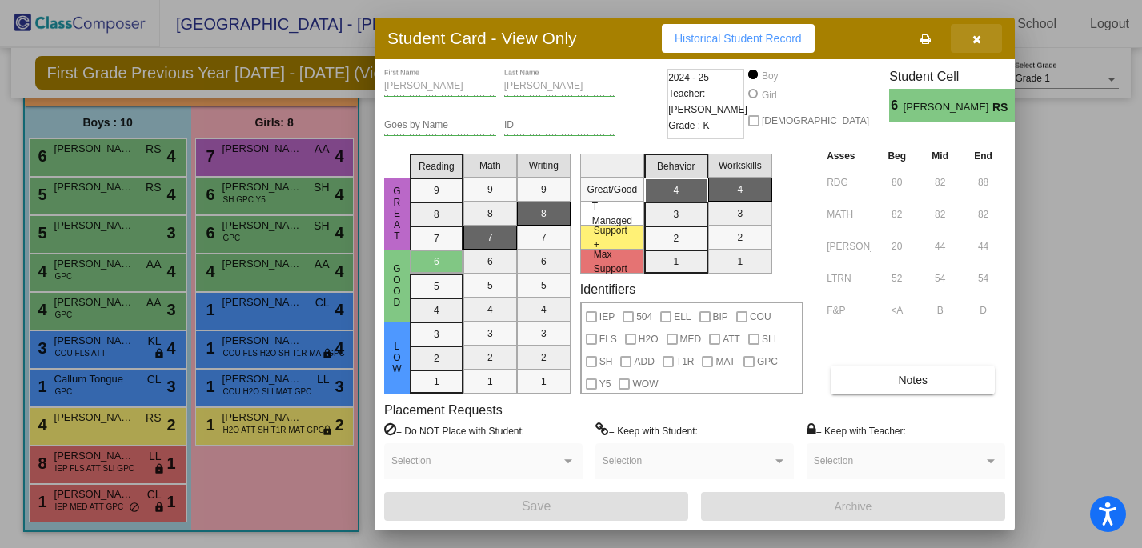
click at [967, 42] on button "button" at bounding box center [976, 38] width 51 height 29
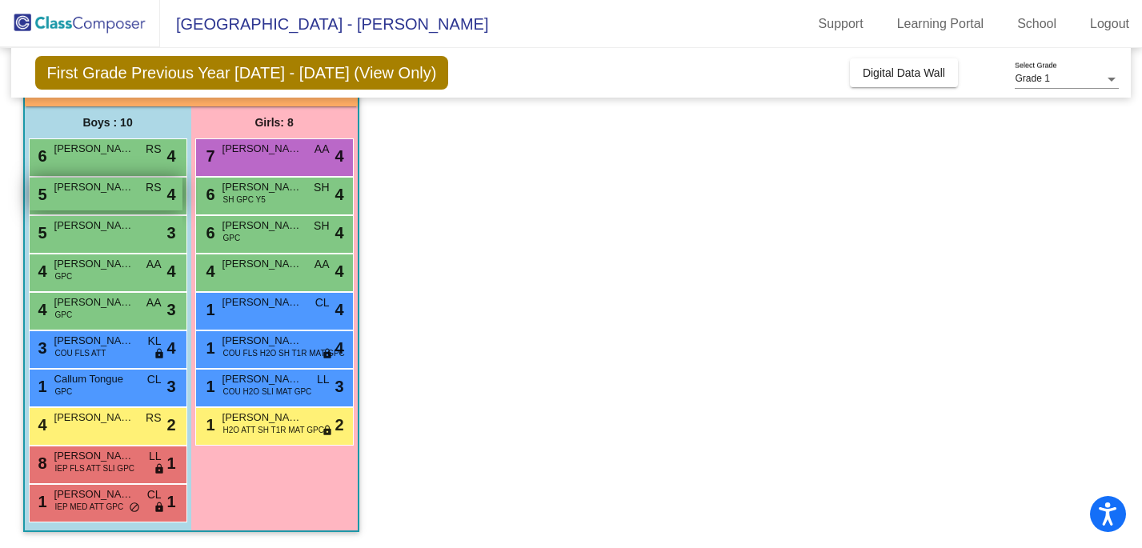
click at [89, 198] on div "5 [PERSON_NAME] RS lock do_not_disturb_alt 4" at bounding box center [106, 194] width 153 height 33
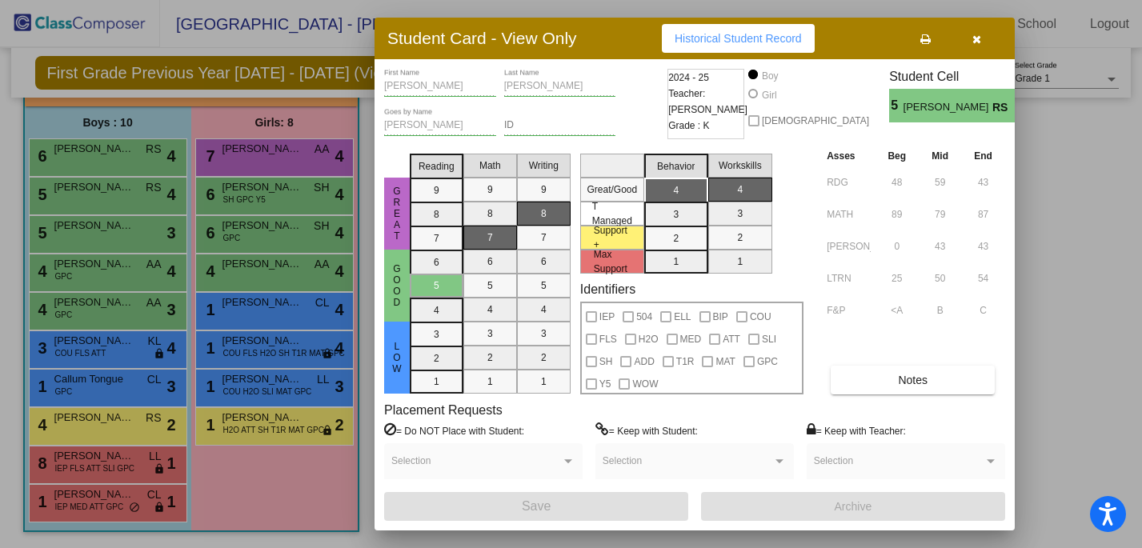
click at [968, 47] on button "button" at bounding box center [976, 38] width 51 height 29
